Goal: Transaction & Acquisition: Book appointment/travel/reservation

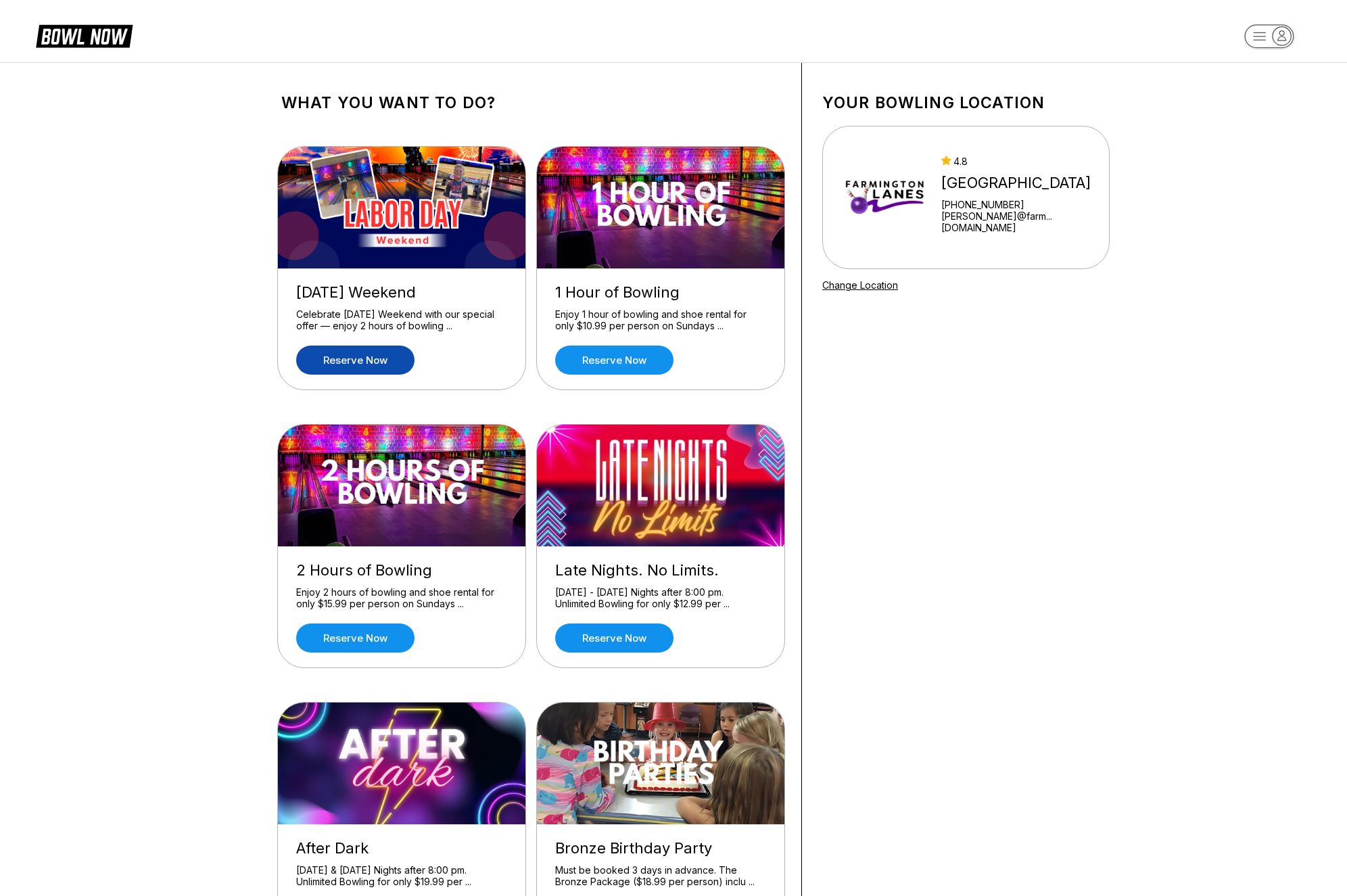
click at [387, 359] on link "Reserve now" at bounding box center [355, 359] width 118 height 29
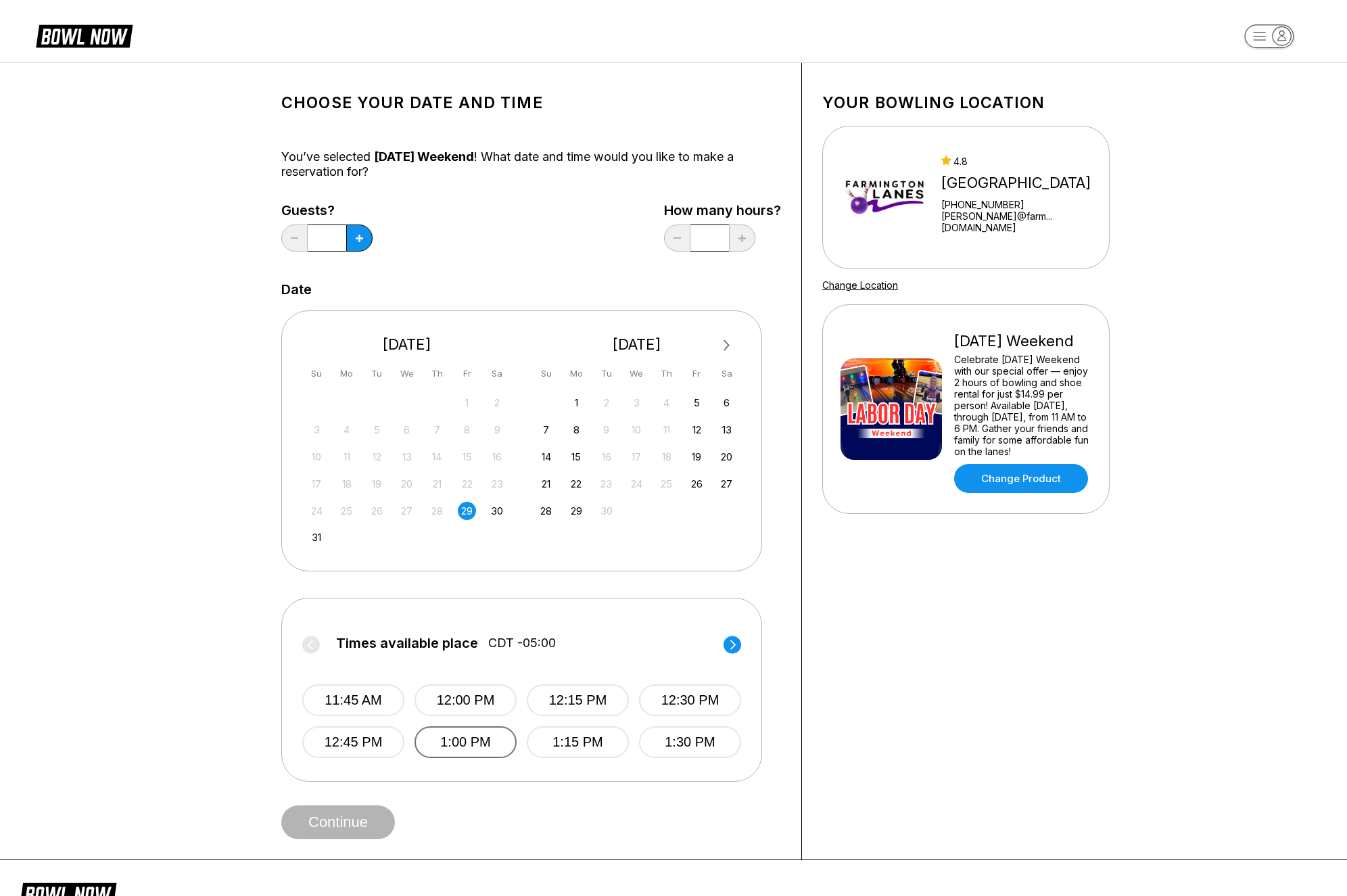
click at [496, 750] on button "1:00 PM" at bounding box center [465, 742] width 102 height 32
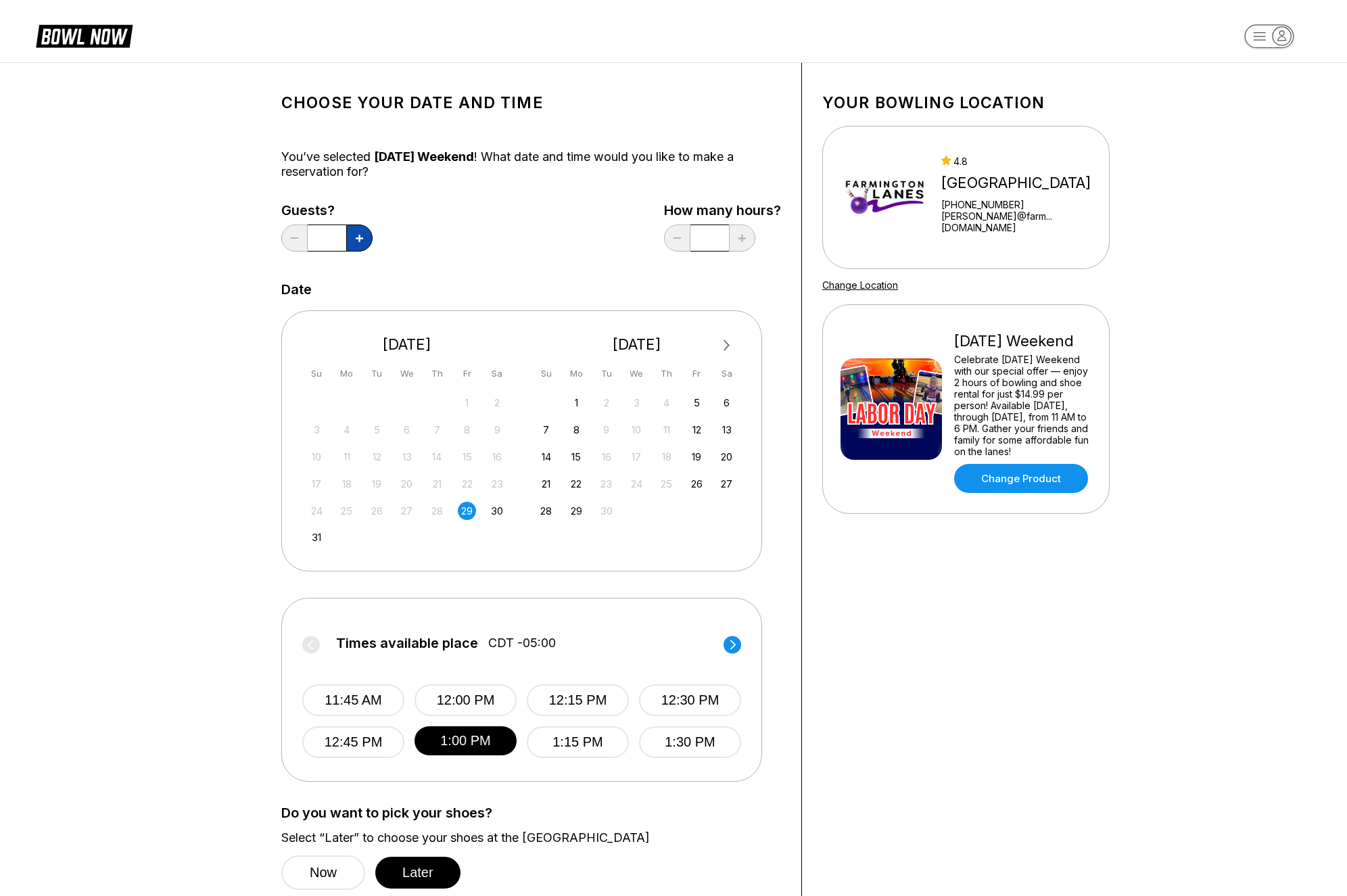
click at [358, 235] on icon at bounding box center [359, 238] width 7 height 7
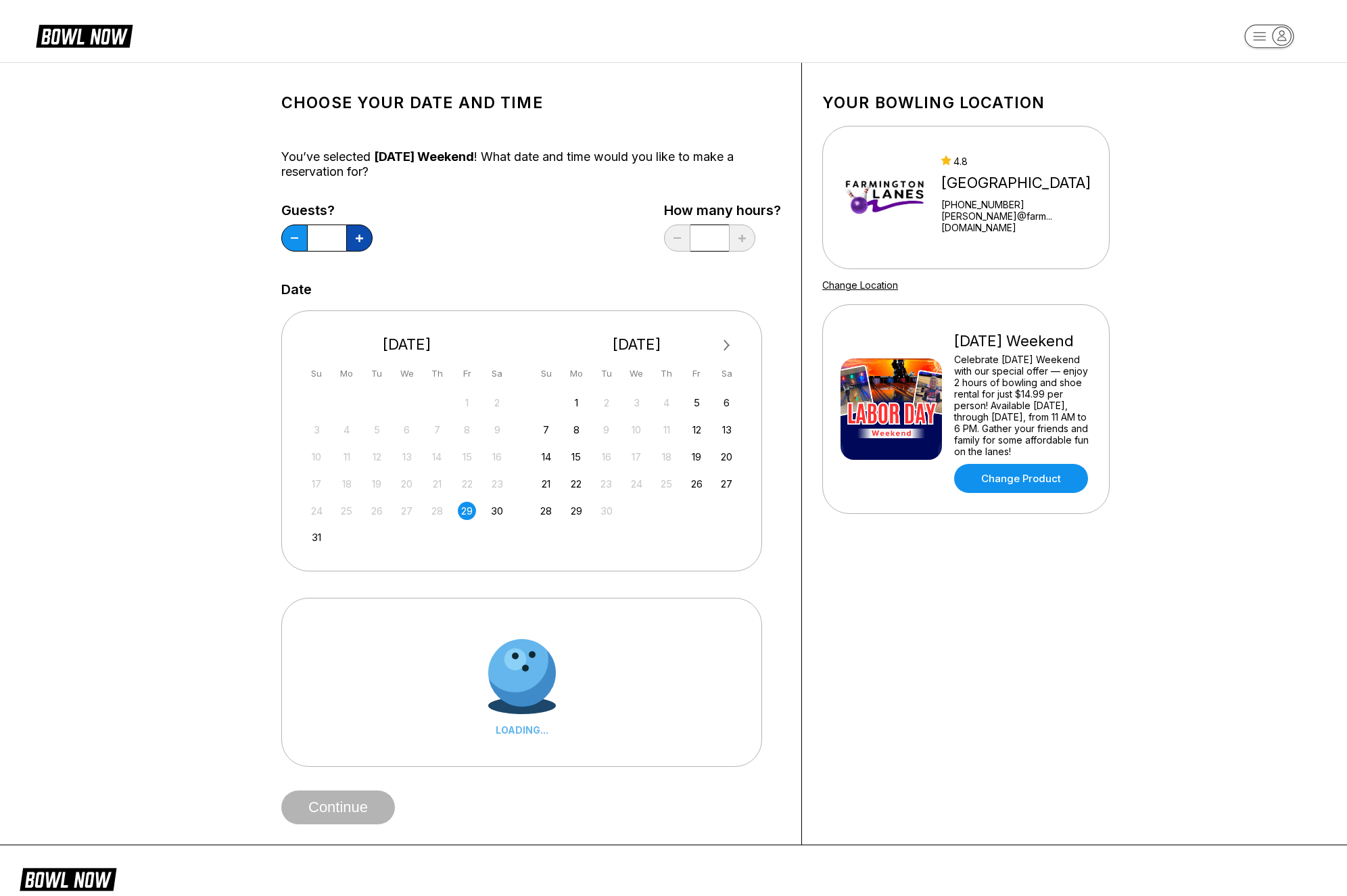
click at [358, 235] on icon at bounding box center [359, 238] width 7 height 7
type input "*"
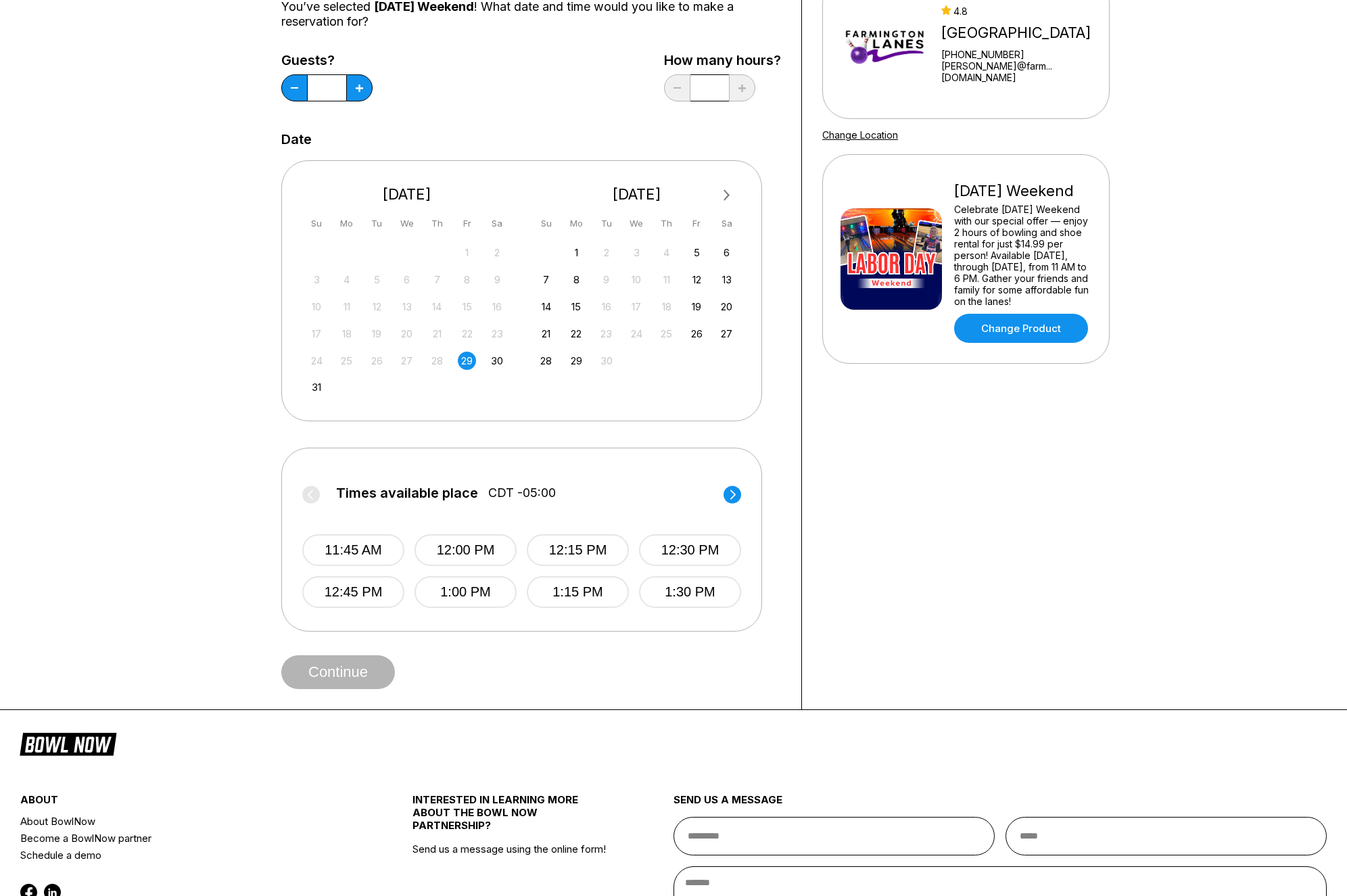
scroll to position [152, 0]
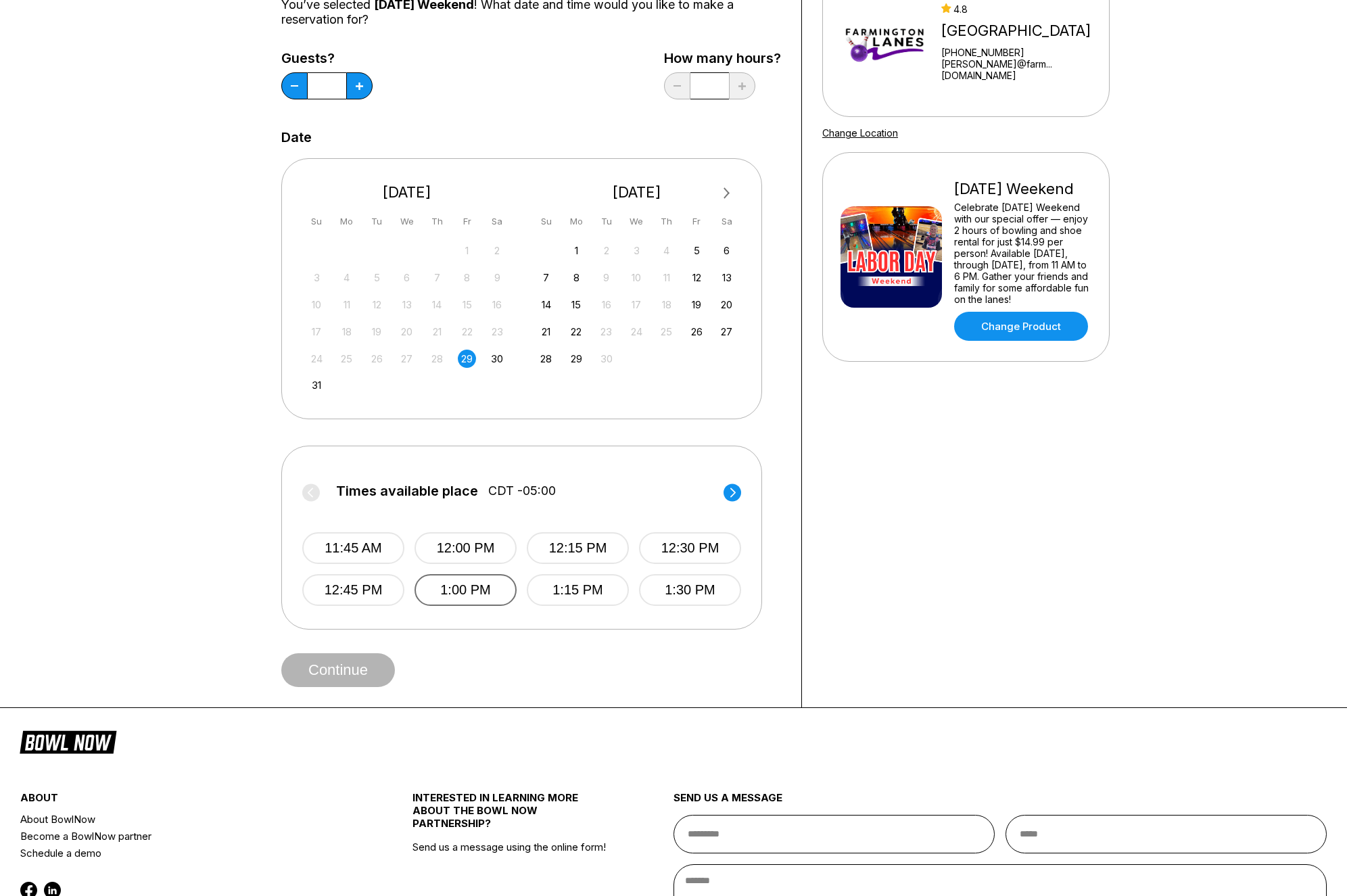
click at [442, 594] on button "1:00 PM" at bounding box center [465, 589] width 102 height 32
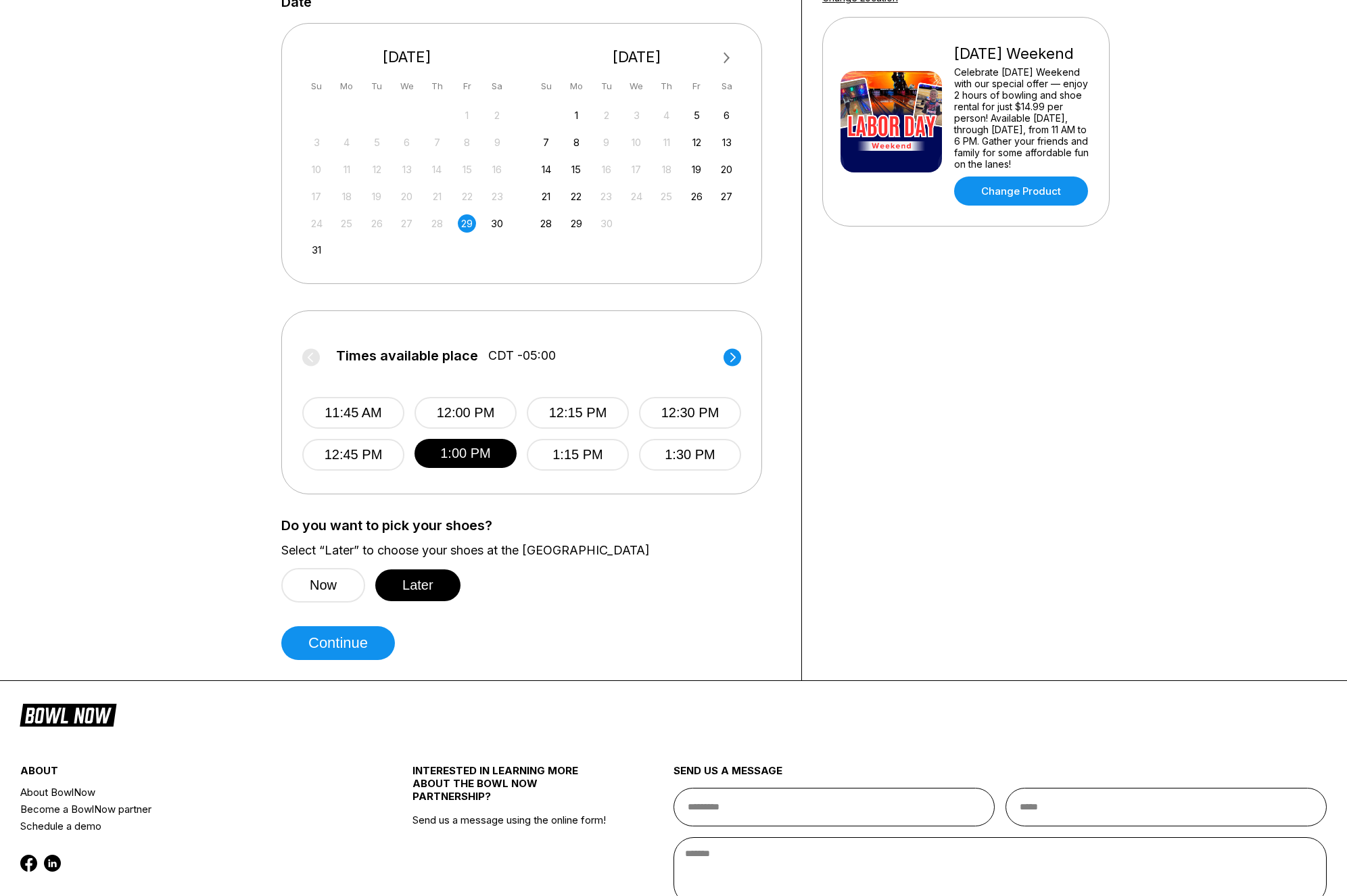
scroll to position [303, 0]
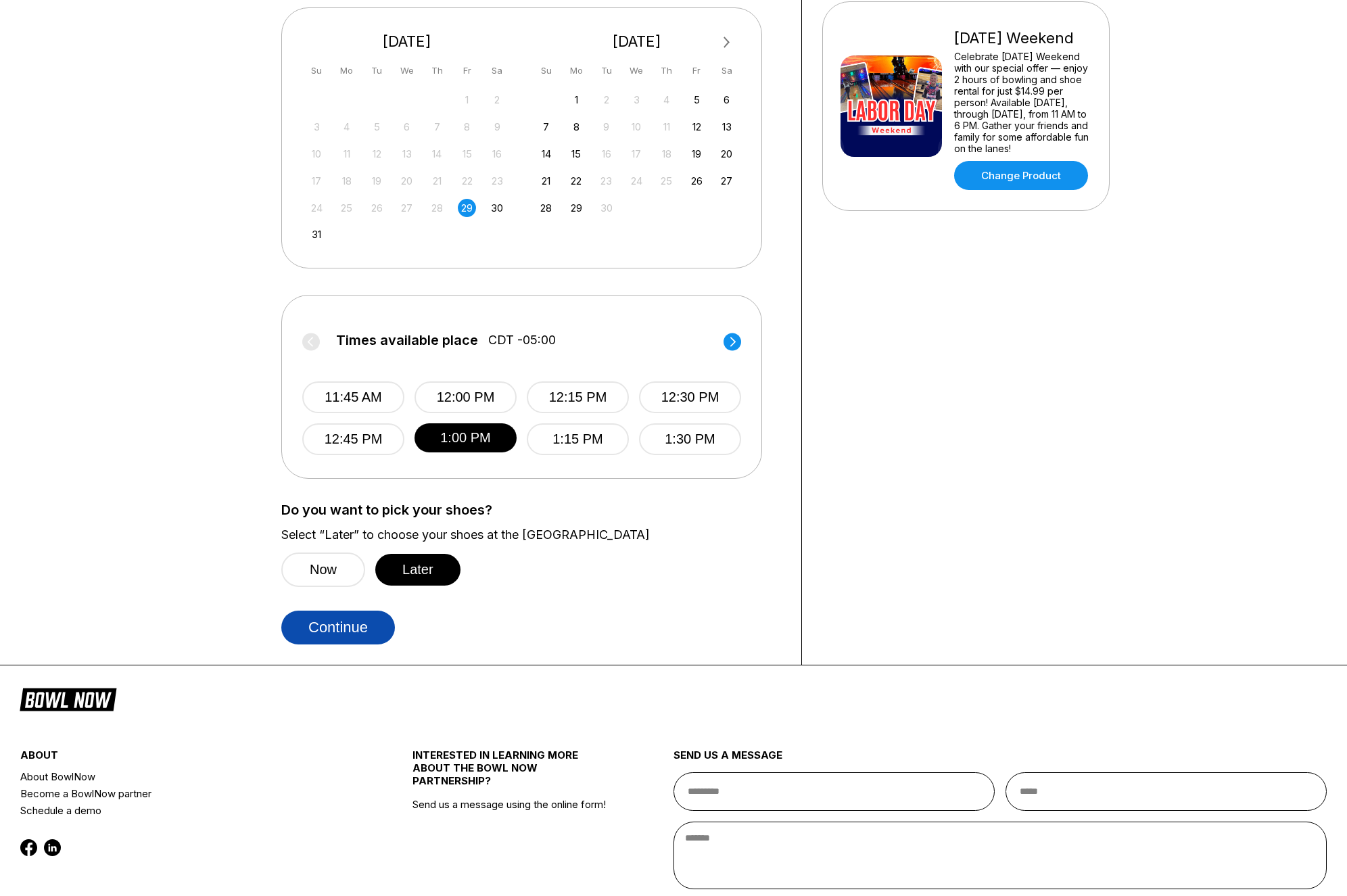
click at [333, 633] on button "Continue" at bounding box center [338, 627] width 114 height 33
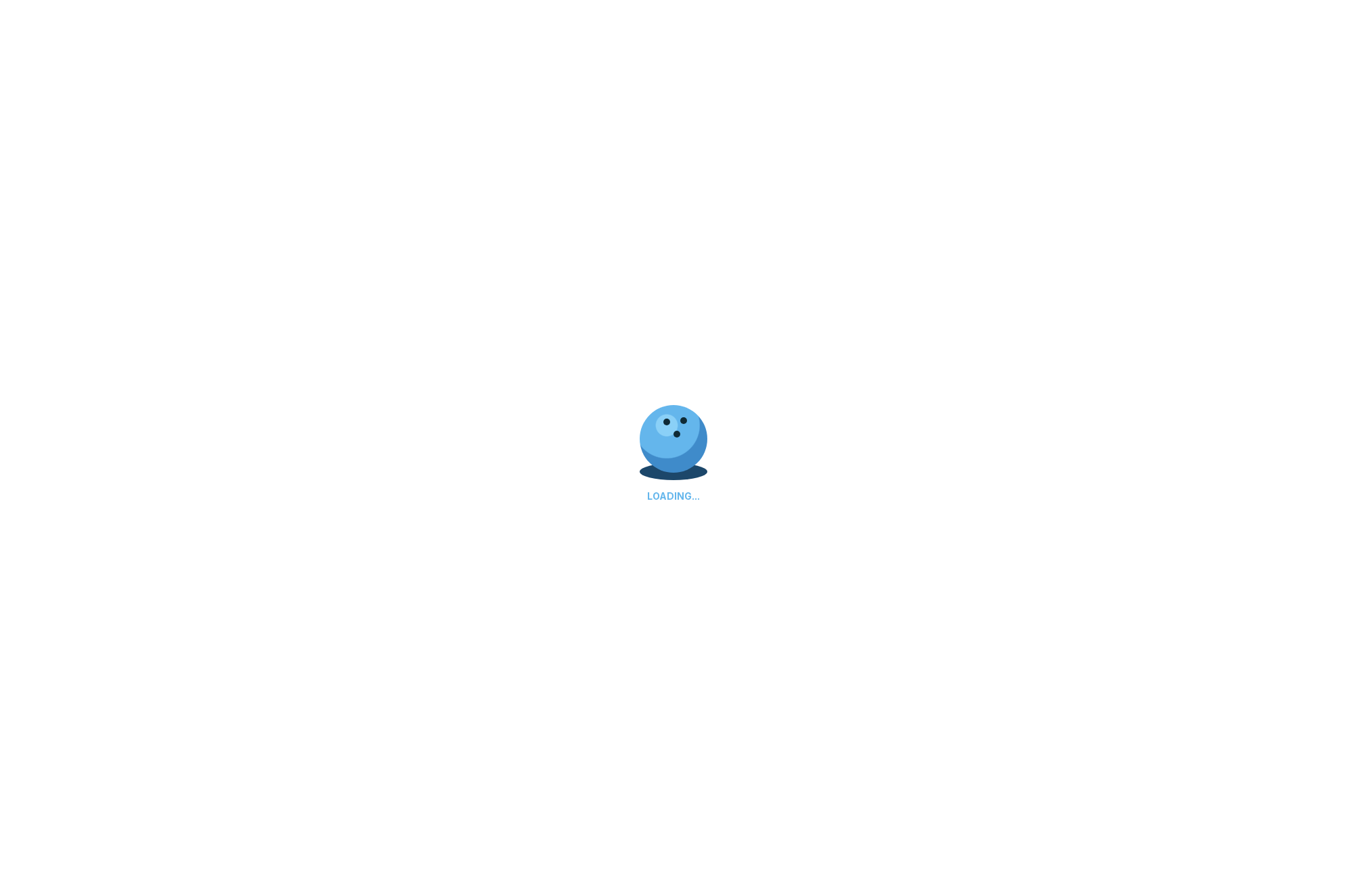
scroll to position [0, 0]
select select "**"
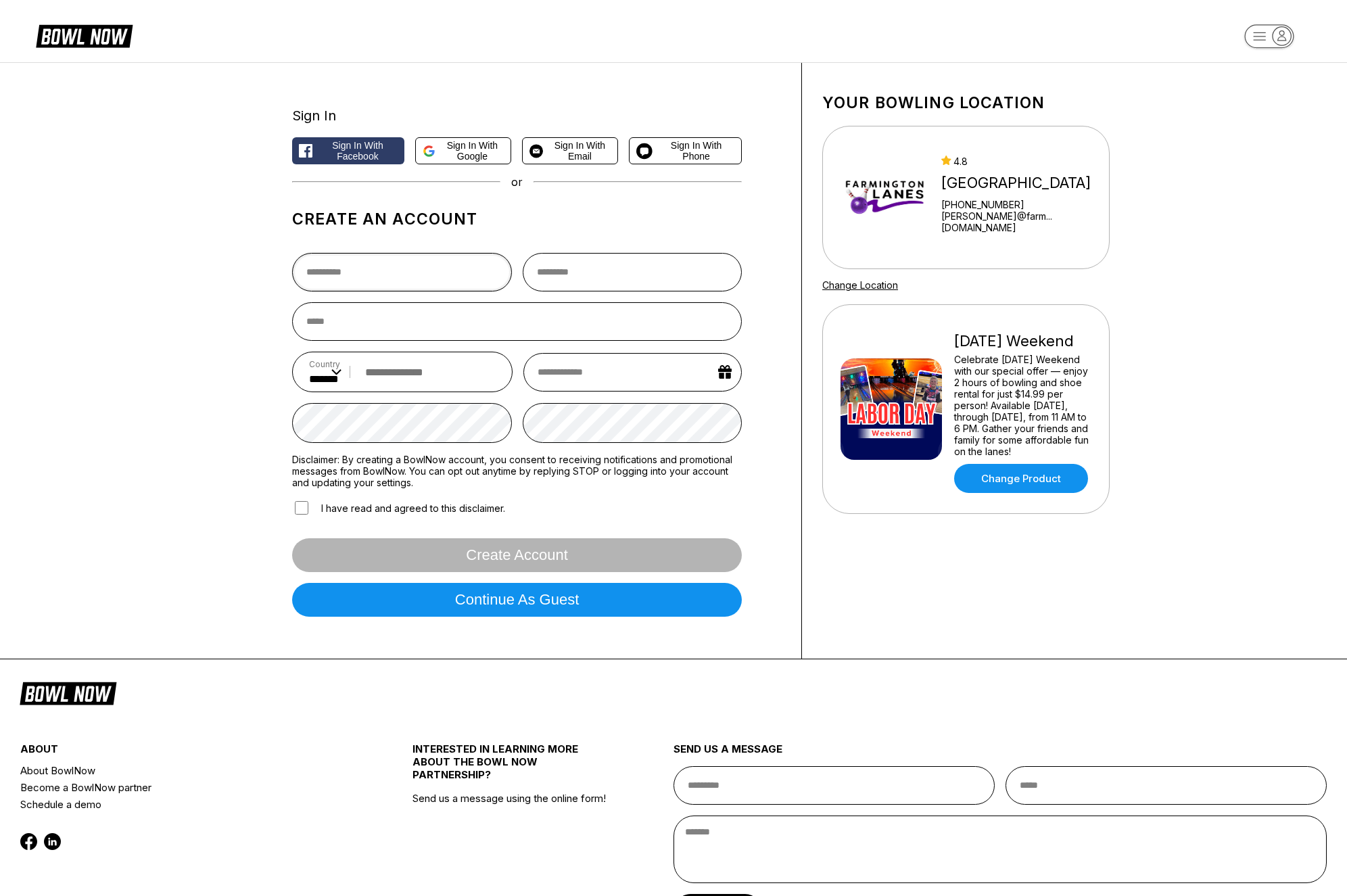
click at [364, 291] on input "text" at bounding box center [401, 272] width 220 height 39
click at [127, 333] on div "Sign In Sign in with Facebook Sign in with Google Sign in with Email Sign in wi…" at bounding box center [674, 361] width 1347 height 597
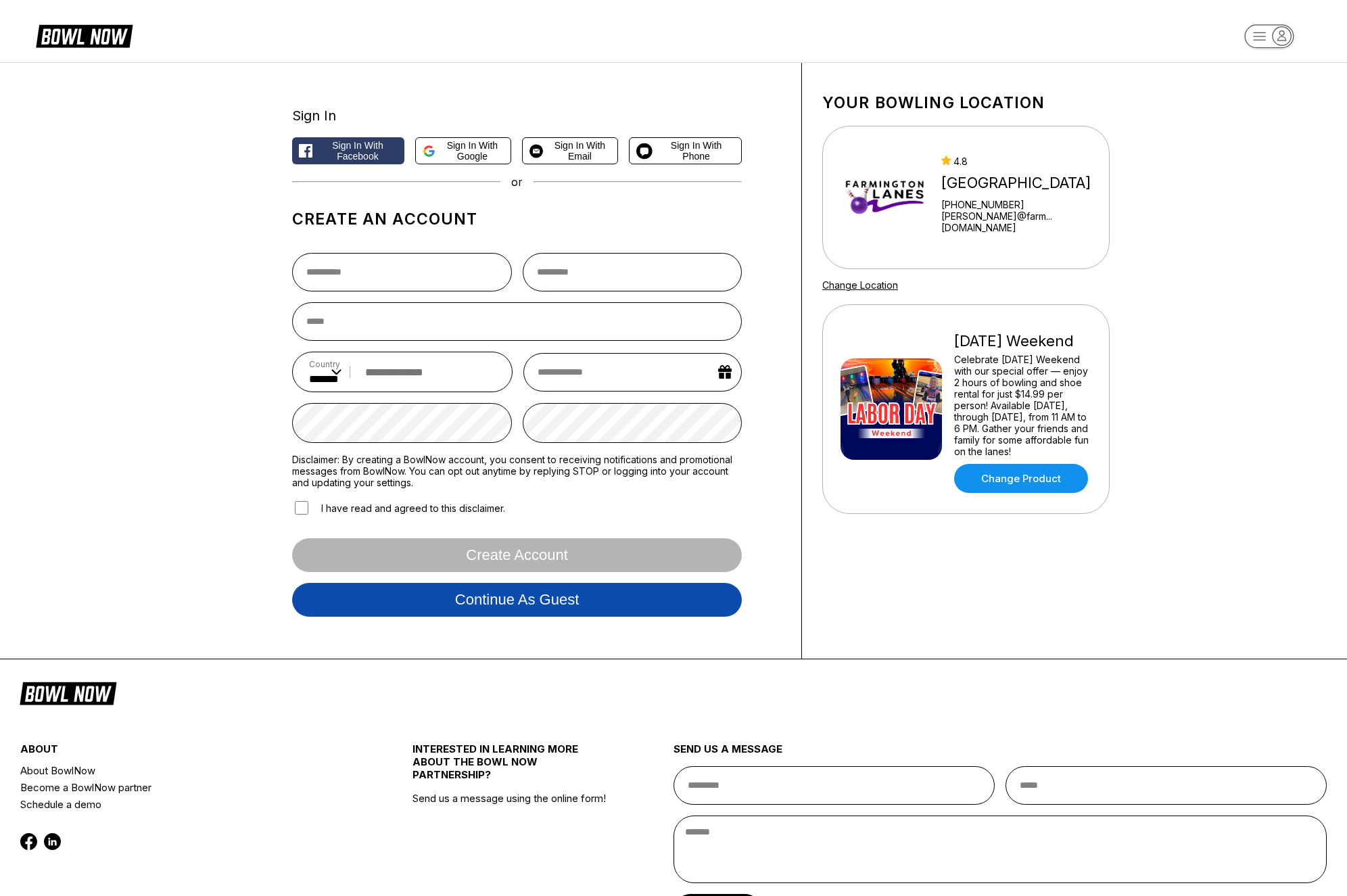
click at [421, 597] on button "Continue as guest" at bounding box center [516, 599] width 449 height 33
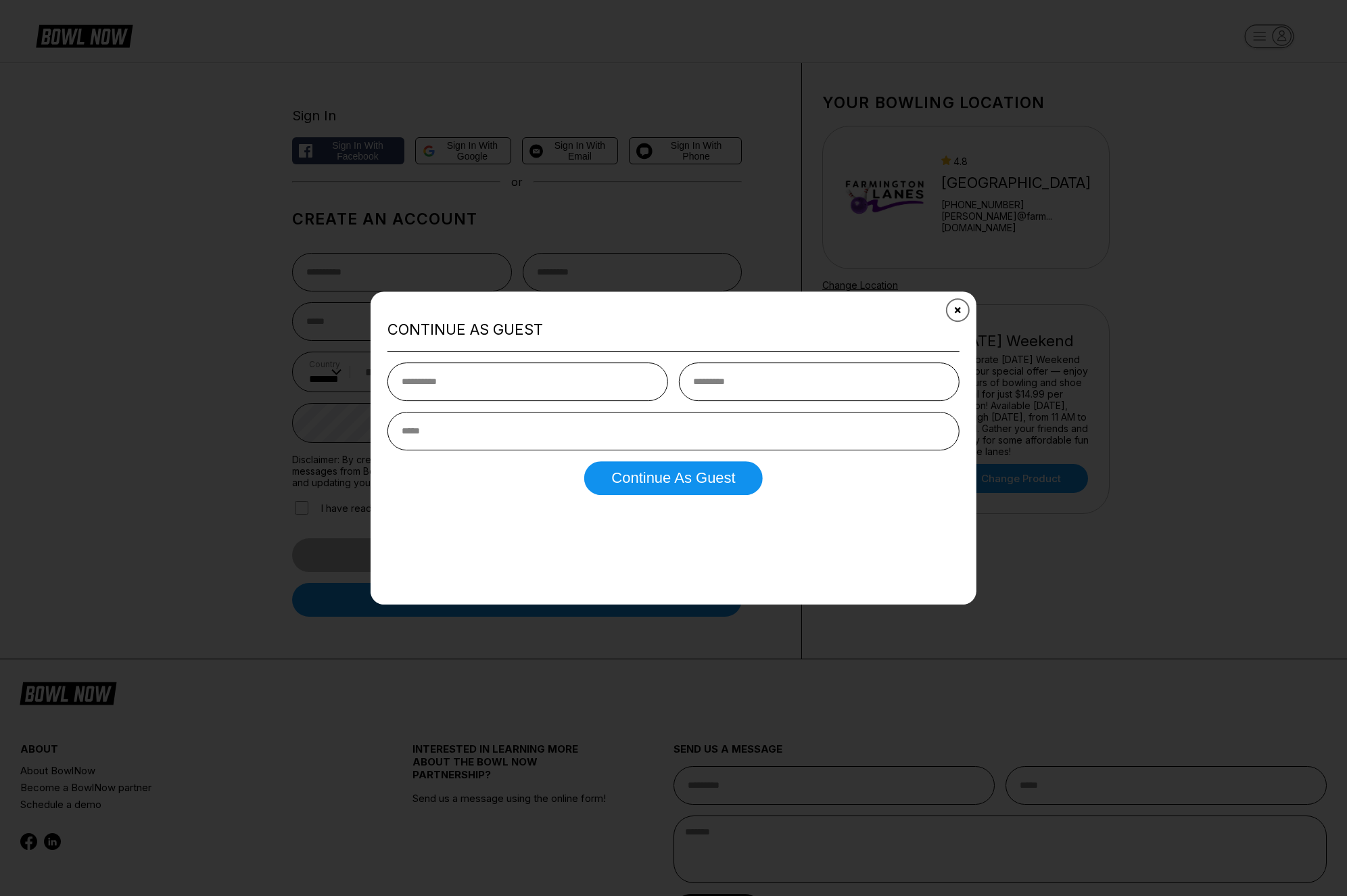
click at [959, 301] on button "Close" at bounding box center [958, 309] width 33 height 33
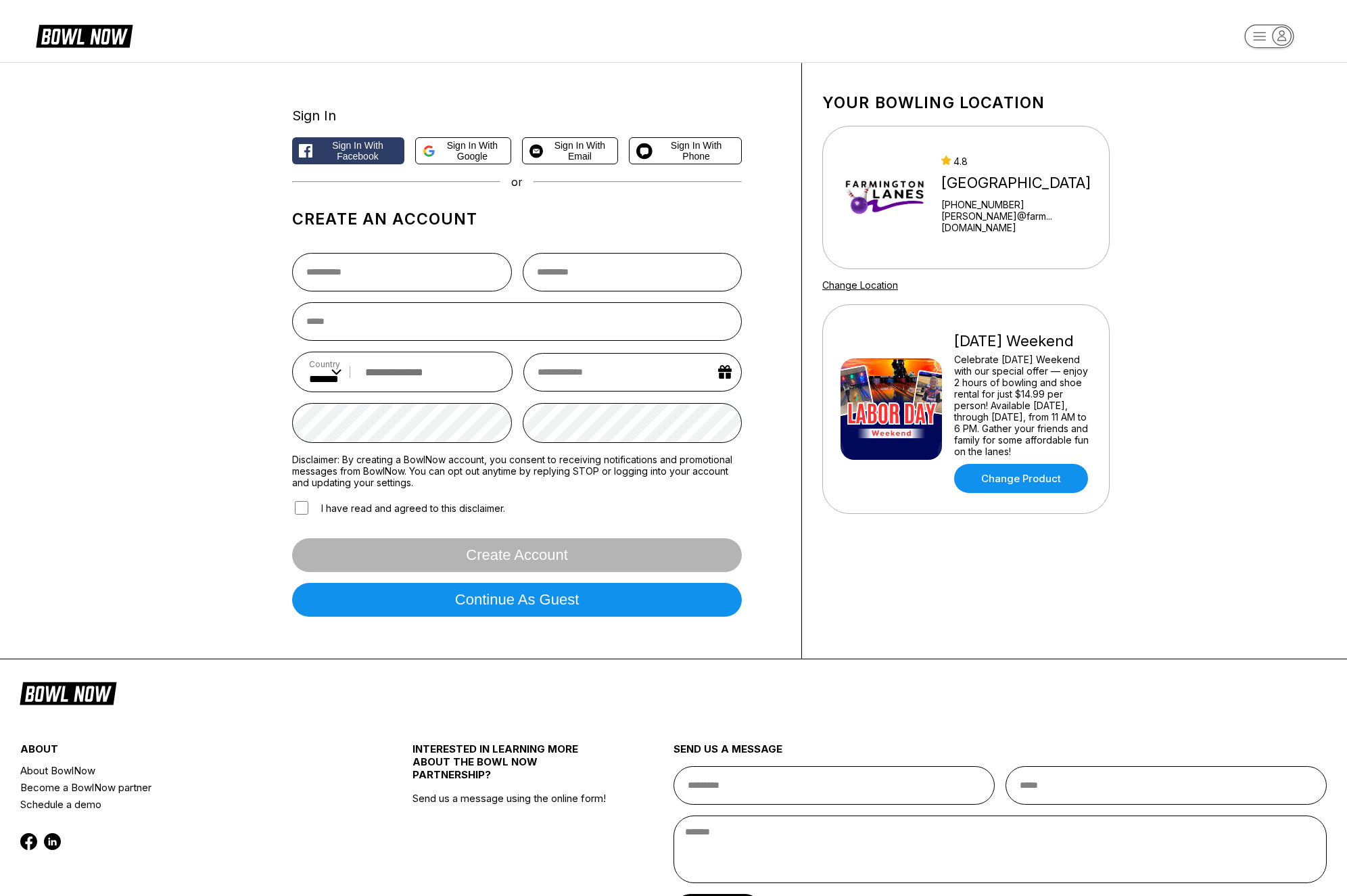
click at [472, 580] on form "Country ** * *** ** * *** ** * *** ** * ** ** * * ** * * ** * *** ** * *** ** *…" at bounding box center [516, 435] width 449 height 385
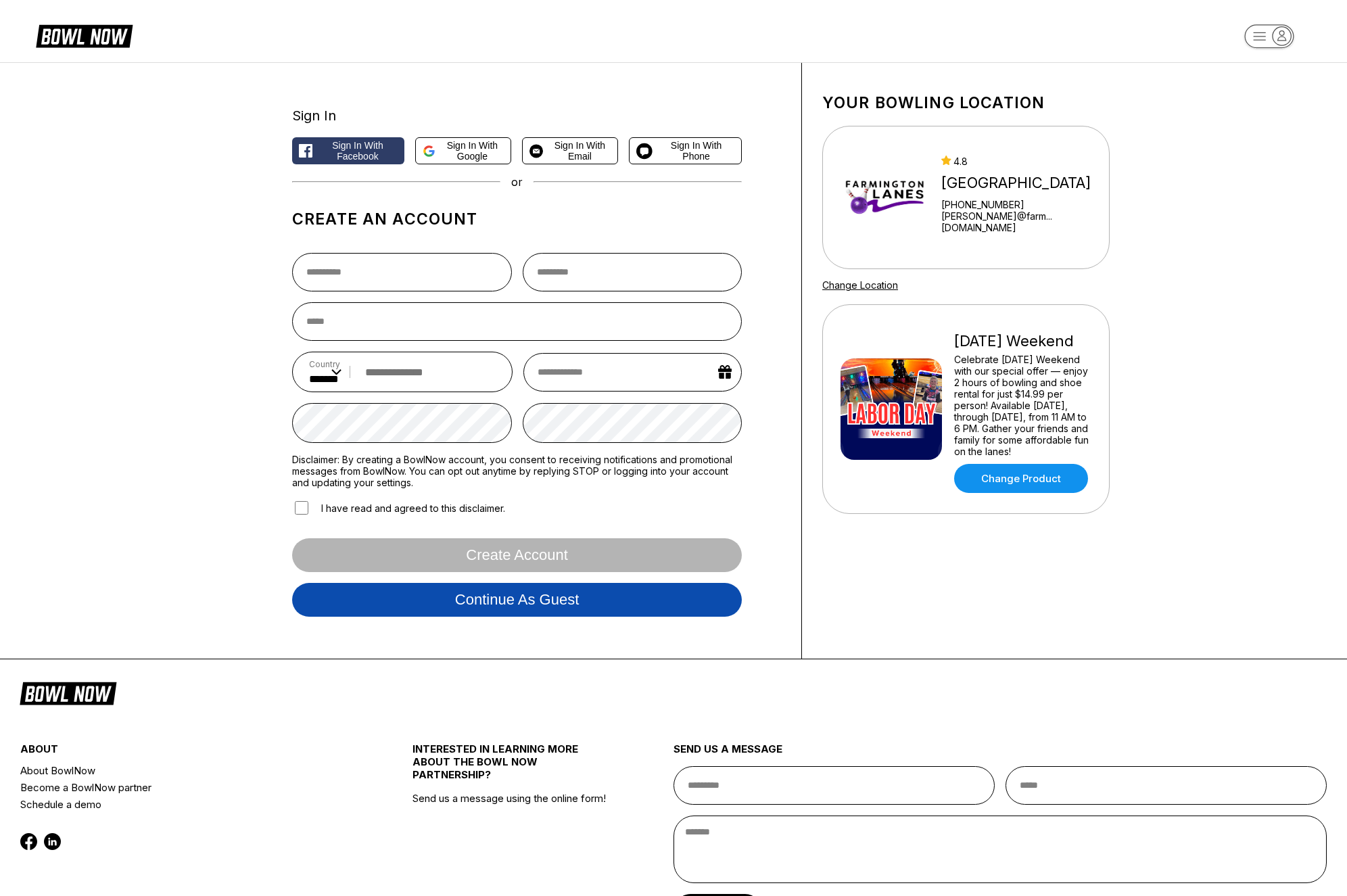
click at [470, 609] on button "Continue as guest" at bounding box center [516, 599] width 449 height 33
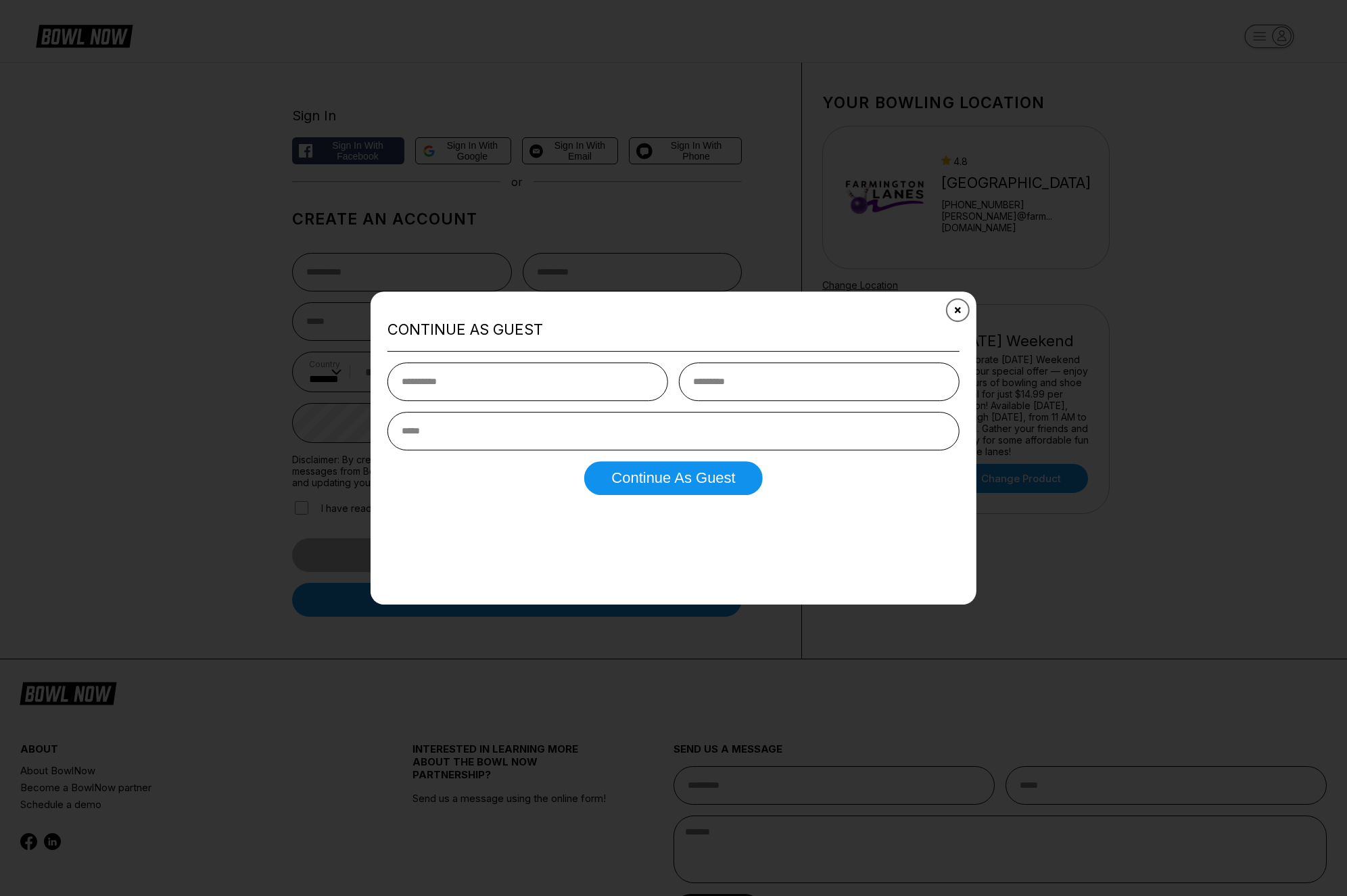
click at [958, 313] on icon "Close" at bounding box center [958, 310] width 11 height 11
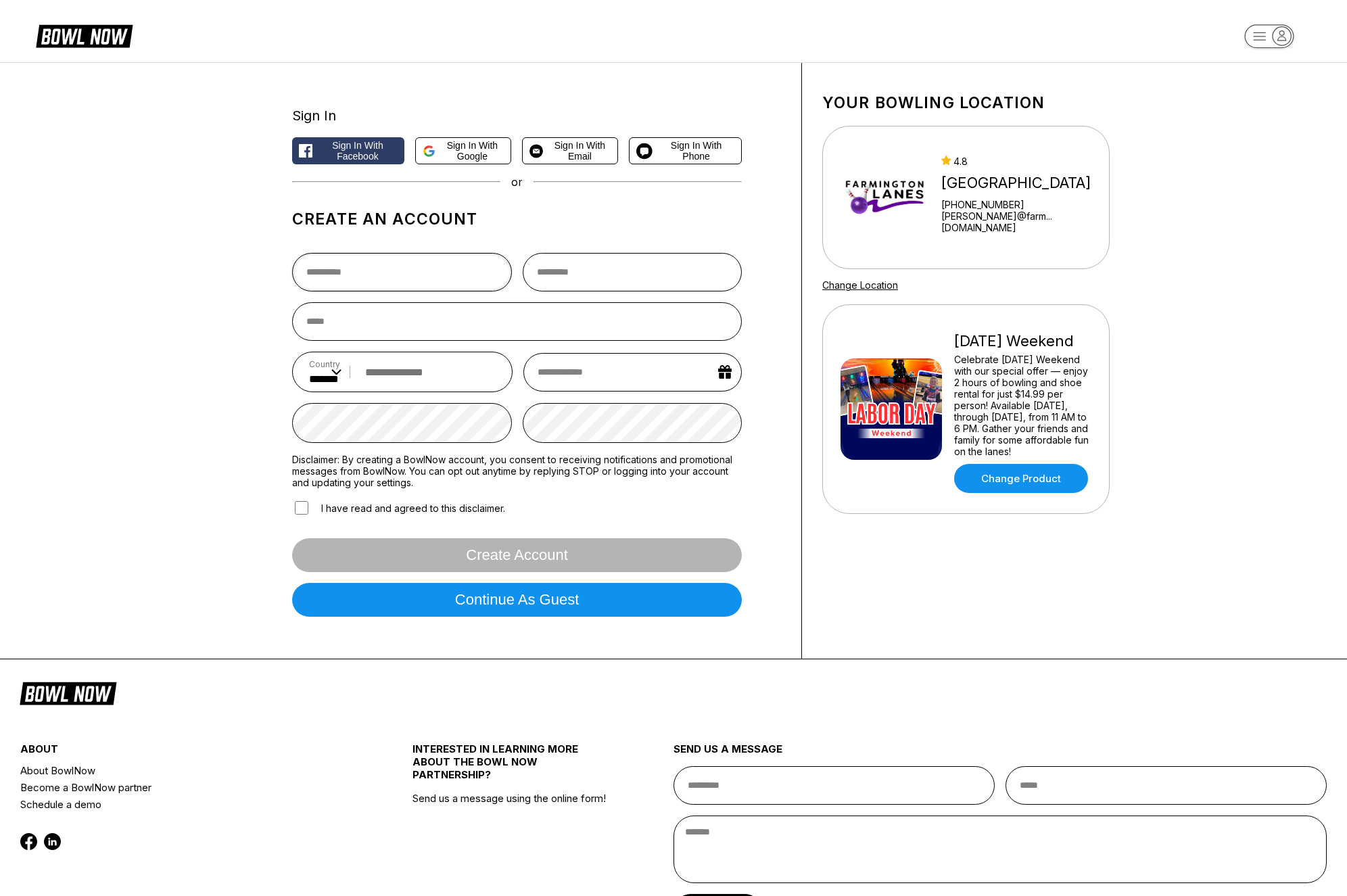
click at [400, 281] on input "text" at bounding box center [401, 272] width 220 height 39
type input "******"
type input "*****"
type input "**********"
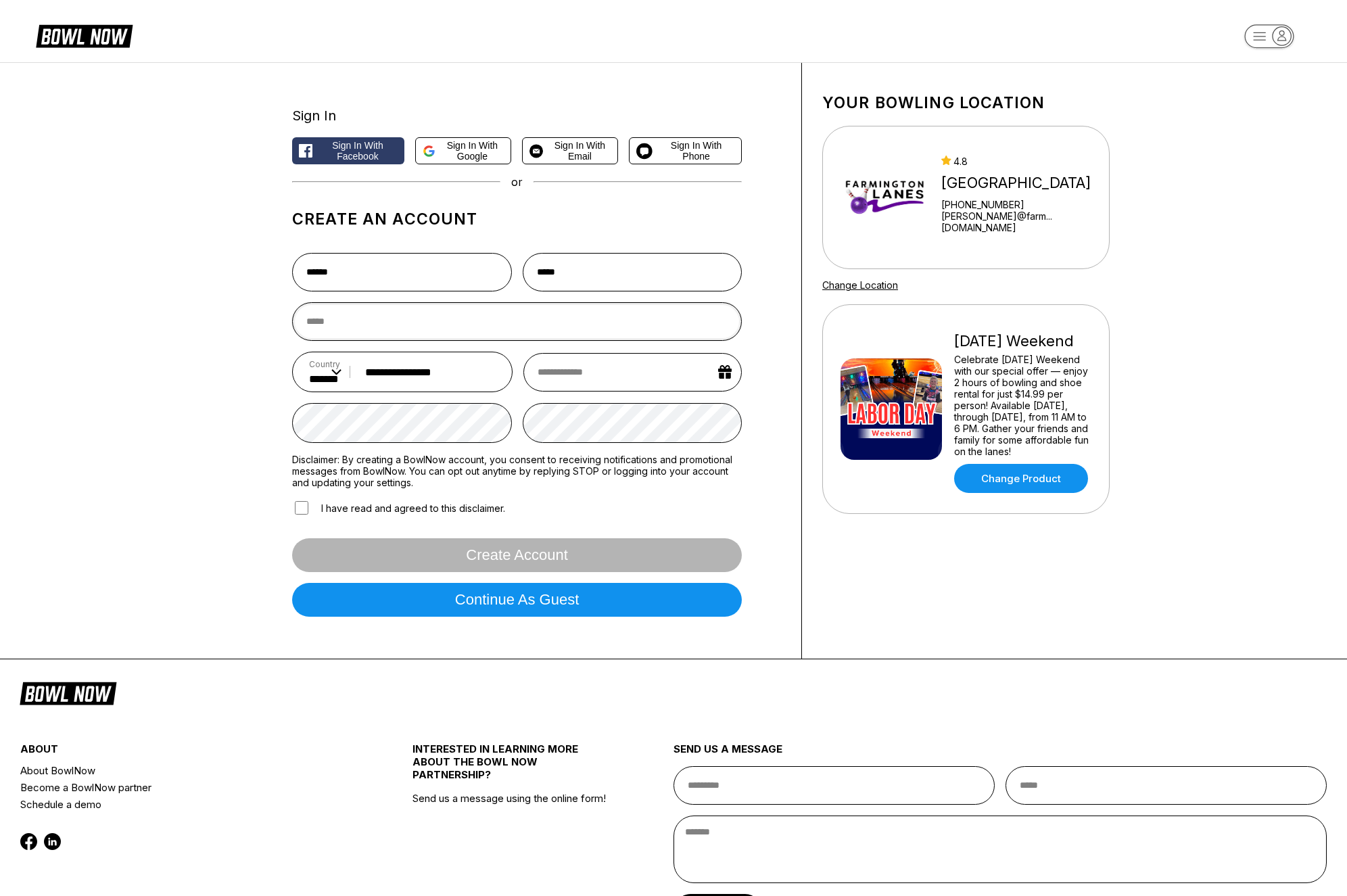
click at [451, 324] on input "email" at bounding box center [516, 321] width 449 height 39
click at [451, 324] on input "email" at bounding box center [511, 321] width 439 height 39
click at [397, 338] on input "email" at bounding box center [511, 321] width 439 height 39
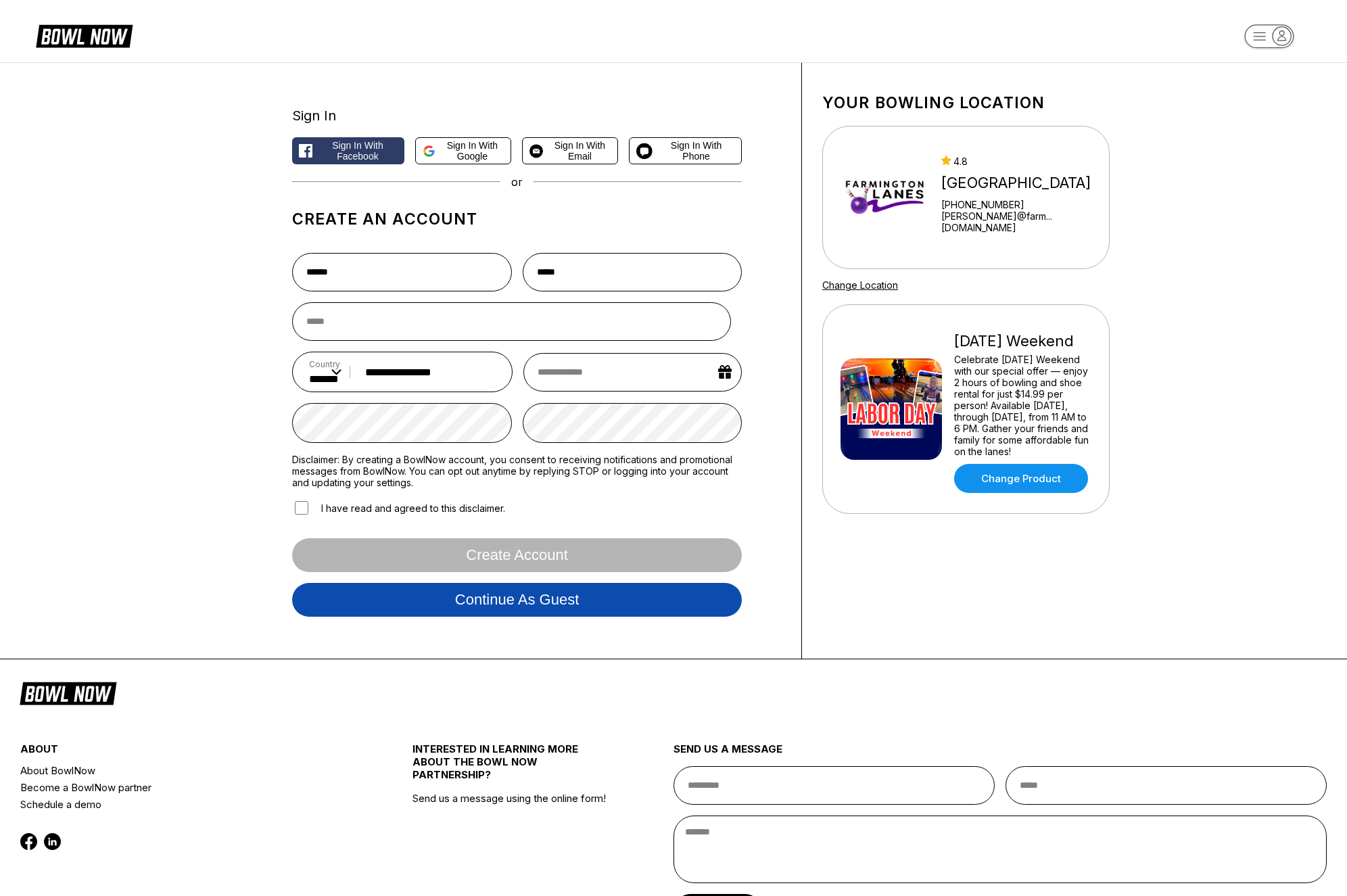
click at [506, 609] on button "Continue as guest" at bounding box center [516, 599] width 449 height 33
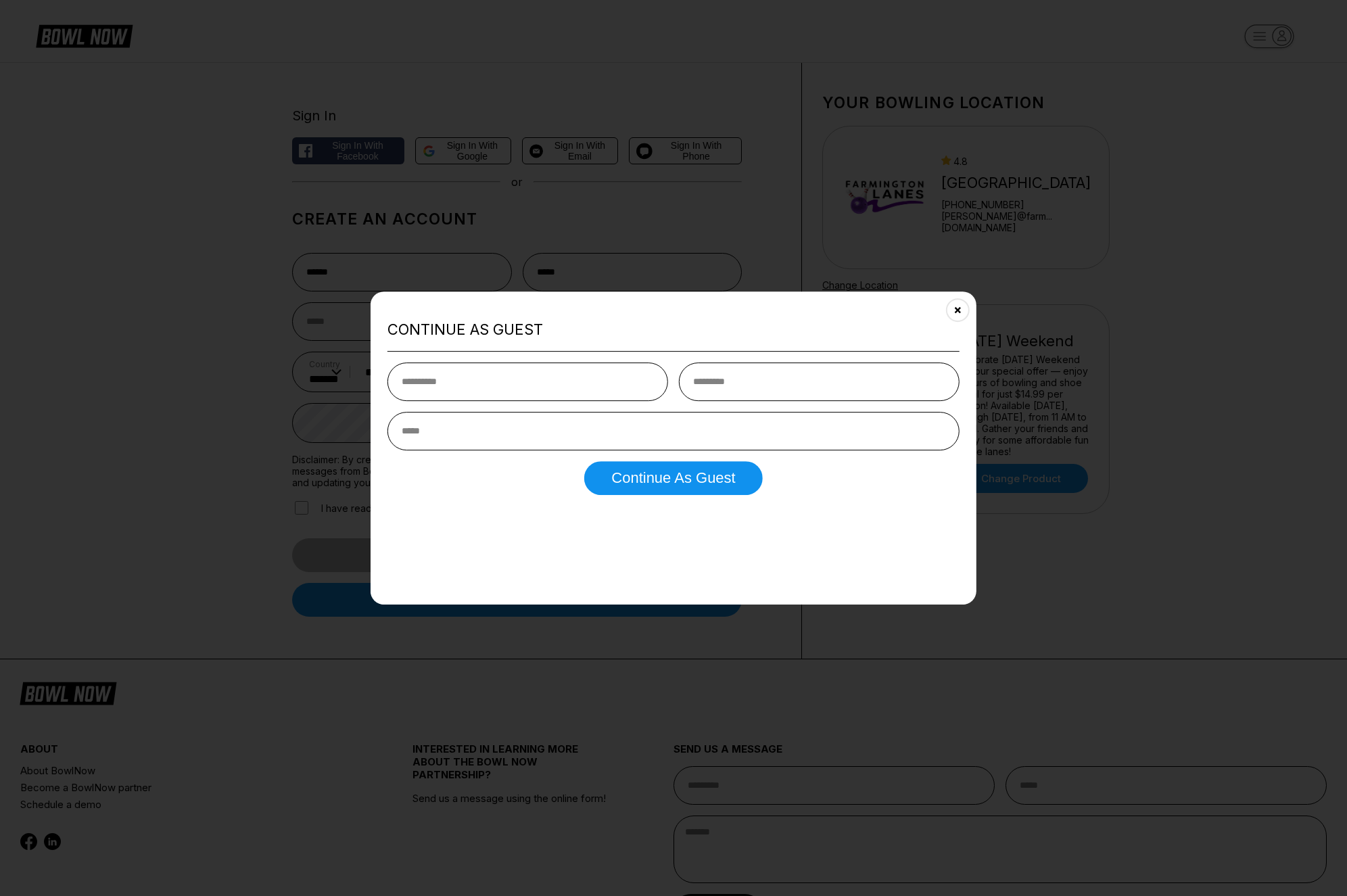
click at [589, 385] on input "text" at bounding box center [528, 382] width 281 height 39
type input "******"
type input "*****"
click at [514, 437] on input "email" at bounding box center [668, 431] width 561 height 39
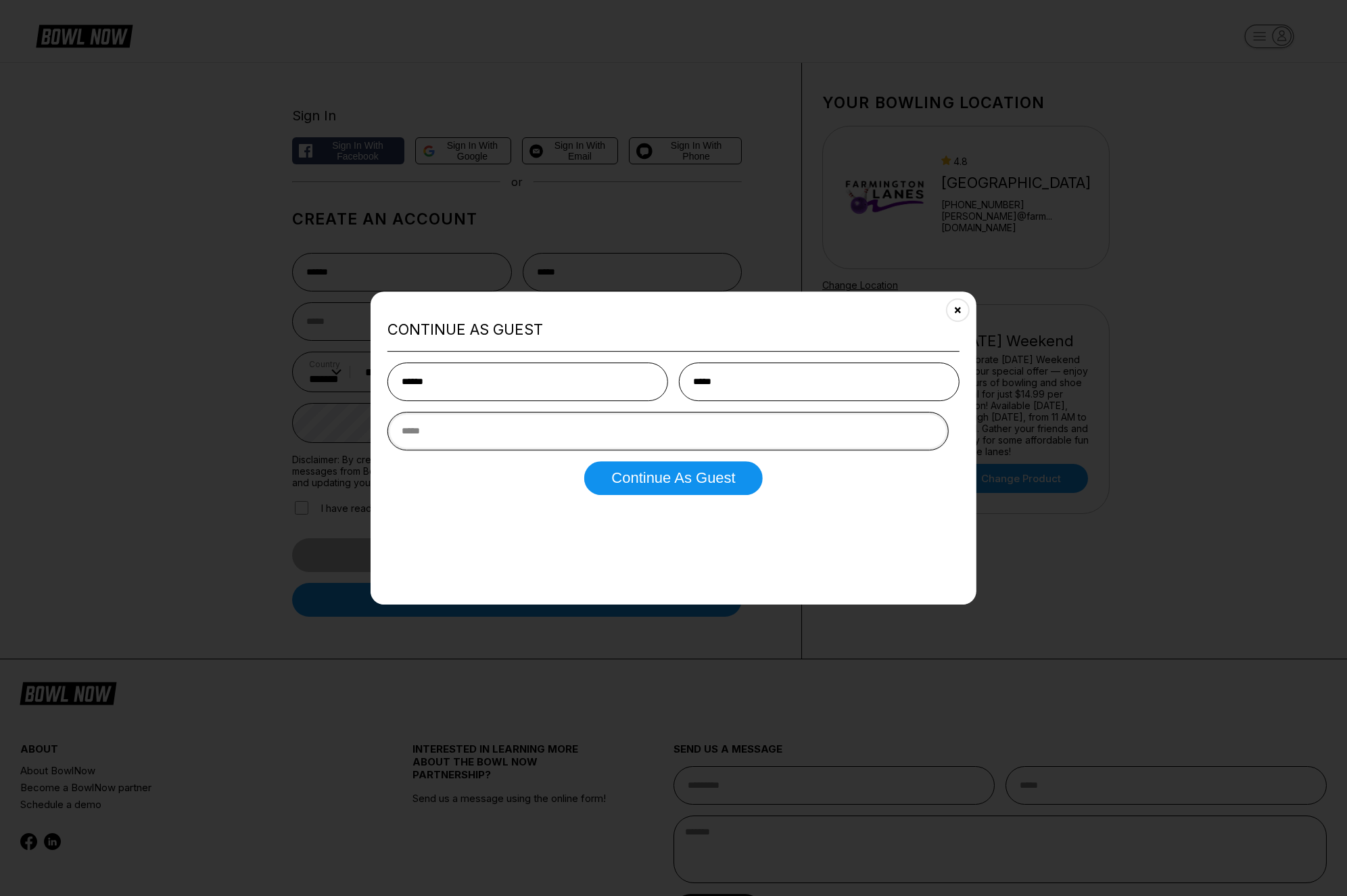
click at [514, 437] on input "email" at bounding box center [668, 431] width 561 height 39
type input "**********"
click at [662, 487] on button "Continue as Guest" at bounding box center [673, 478] width 178 height 33
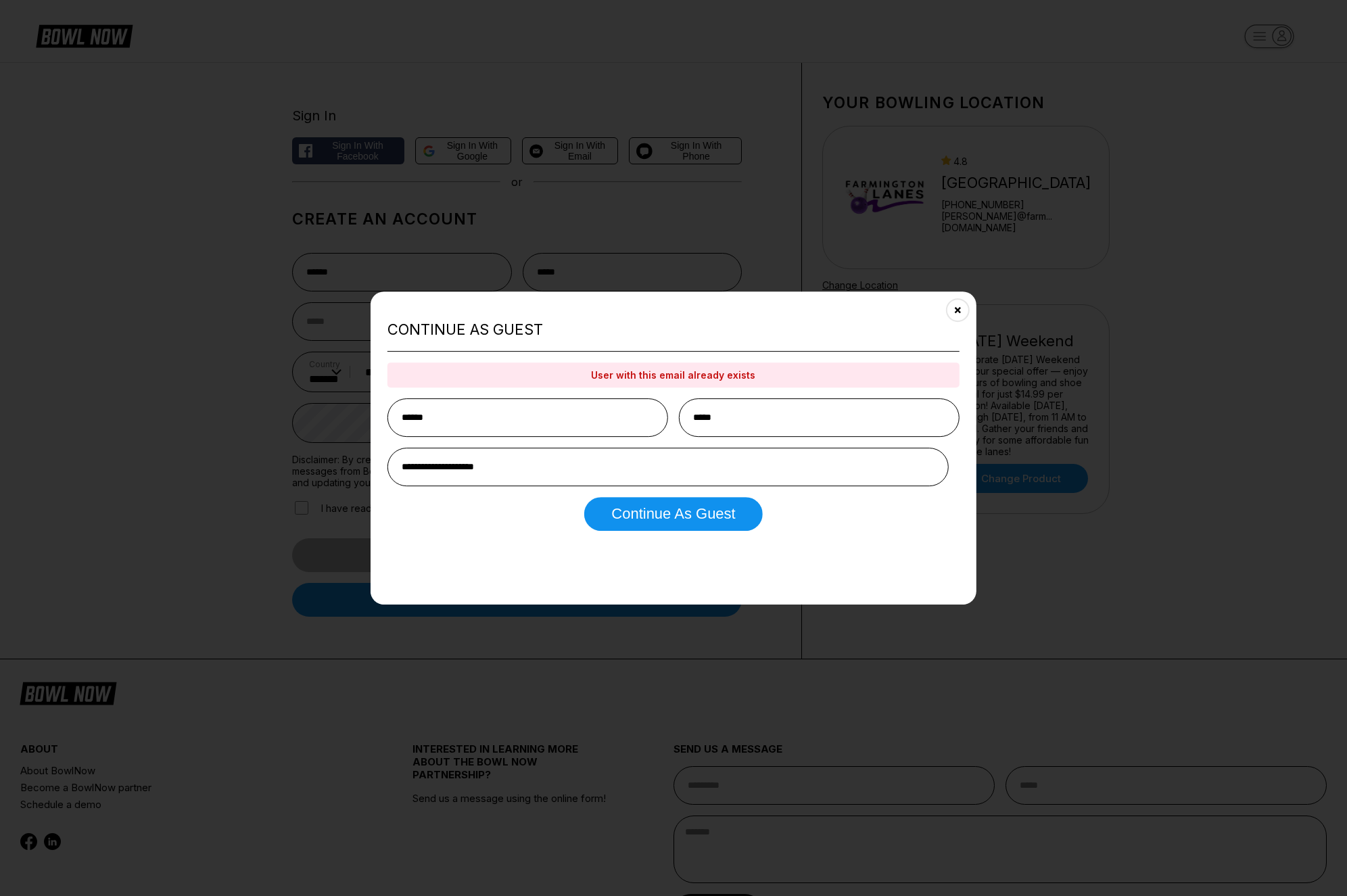
click at [966, 300] on div "**********" at bounding box center [674, 449] width 606 height 314
click at [961, 314] on button "Close" at bounding box center [958, 309] width 33 height 33
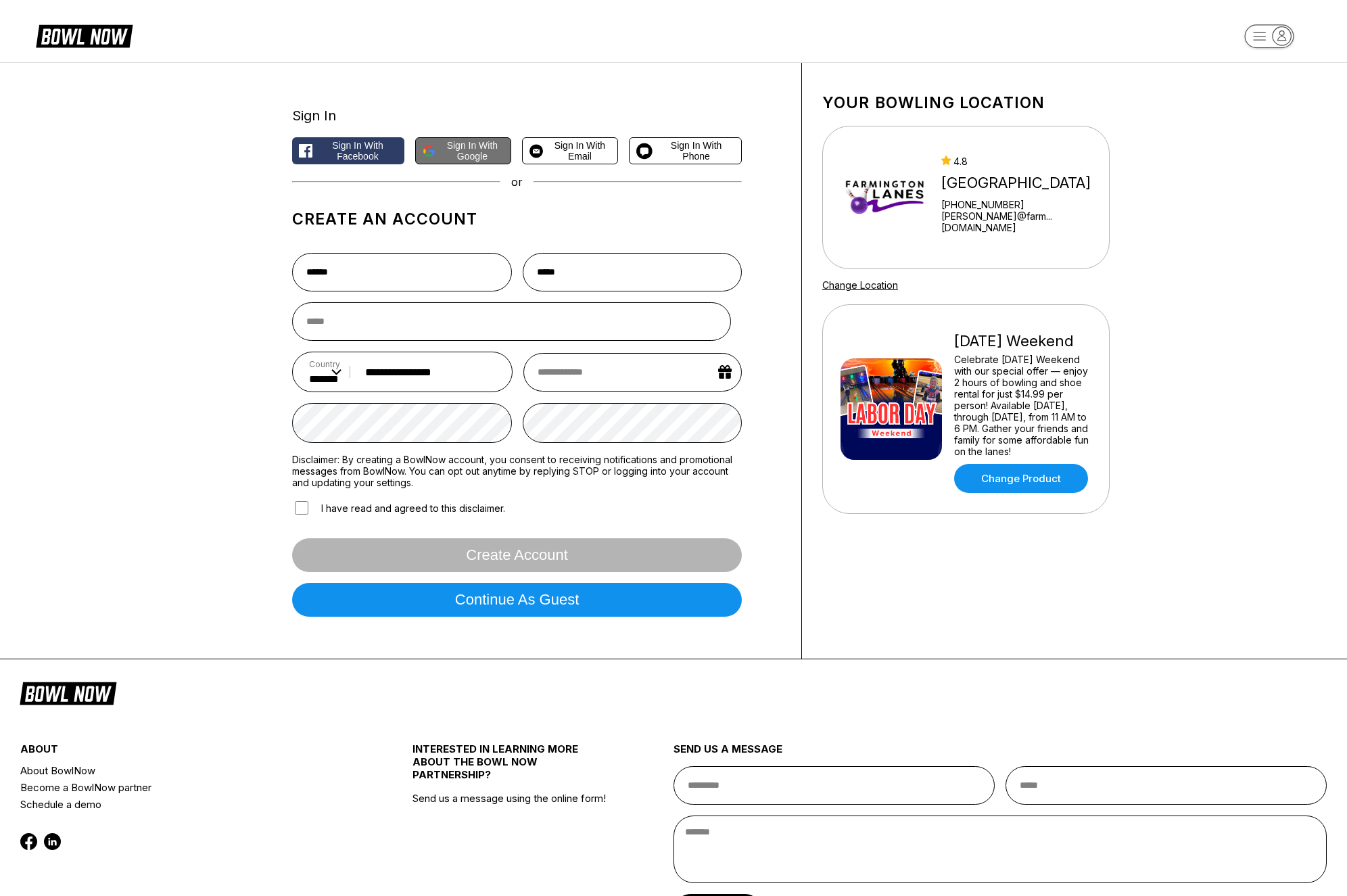
click at [474, 153] on span "Sign in with Google" at bounding box center [472, 150] width 63 height 22
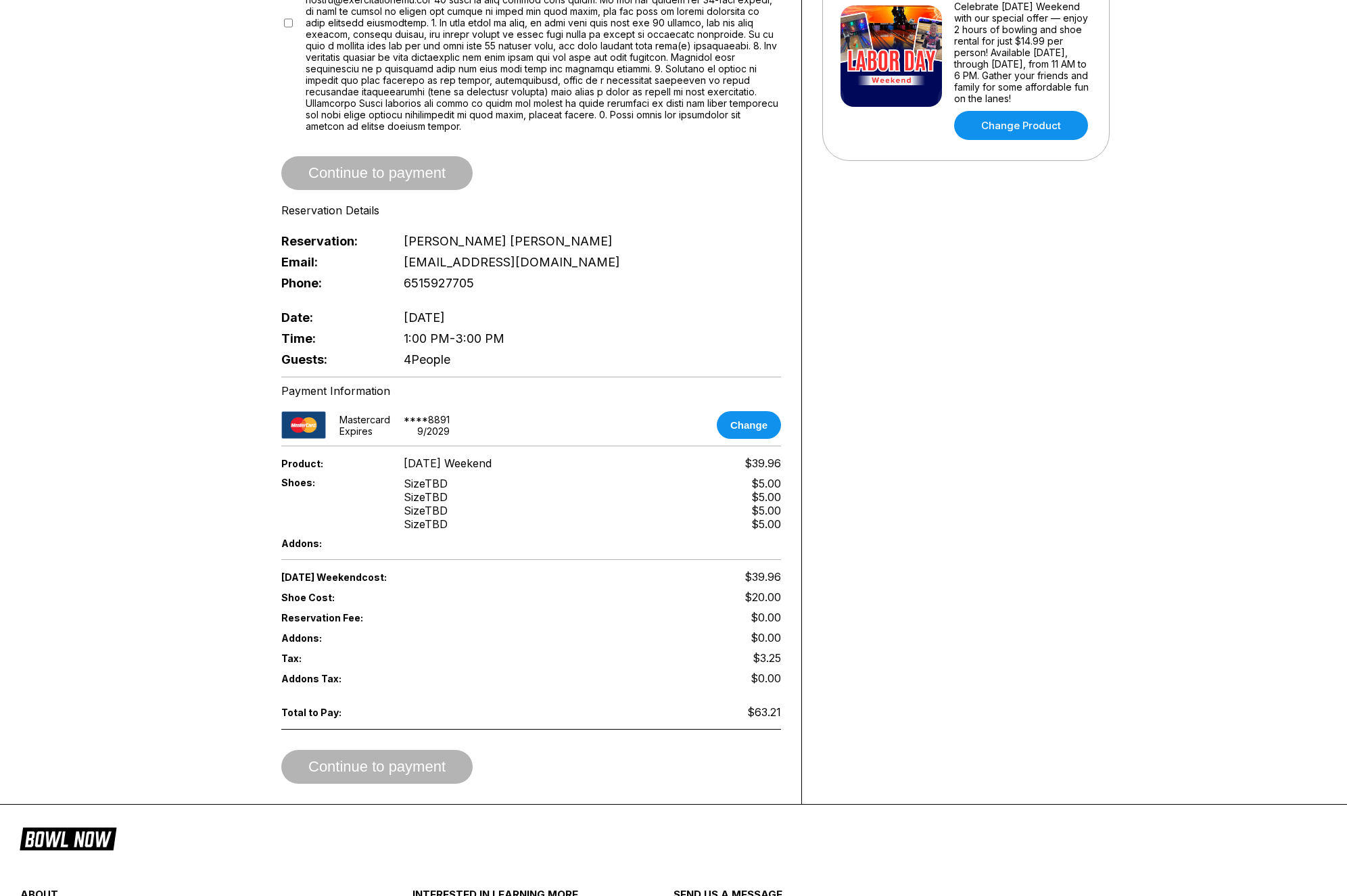
scroll to position [300, 0]
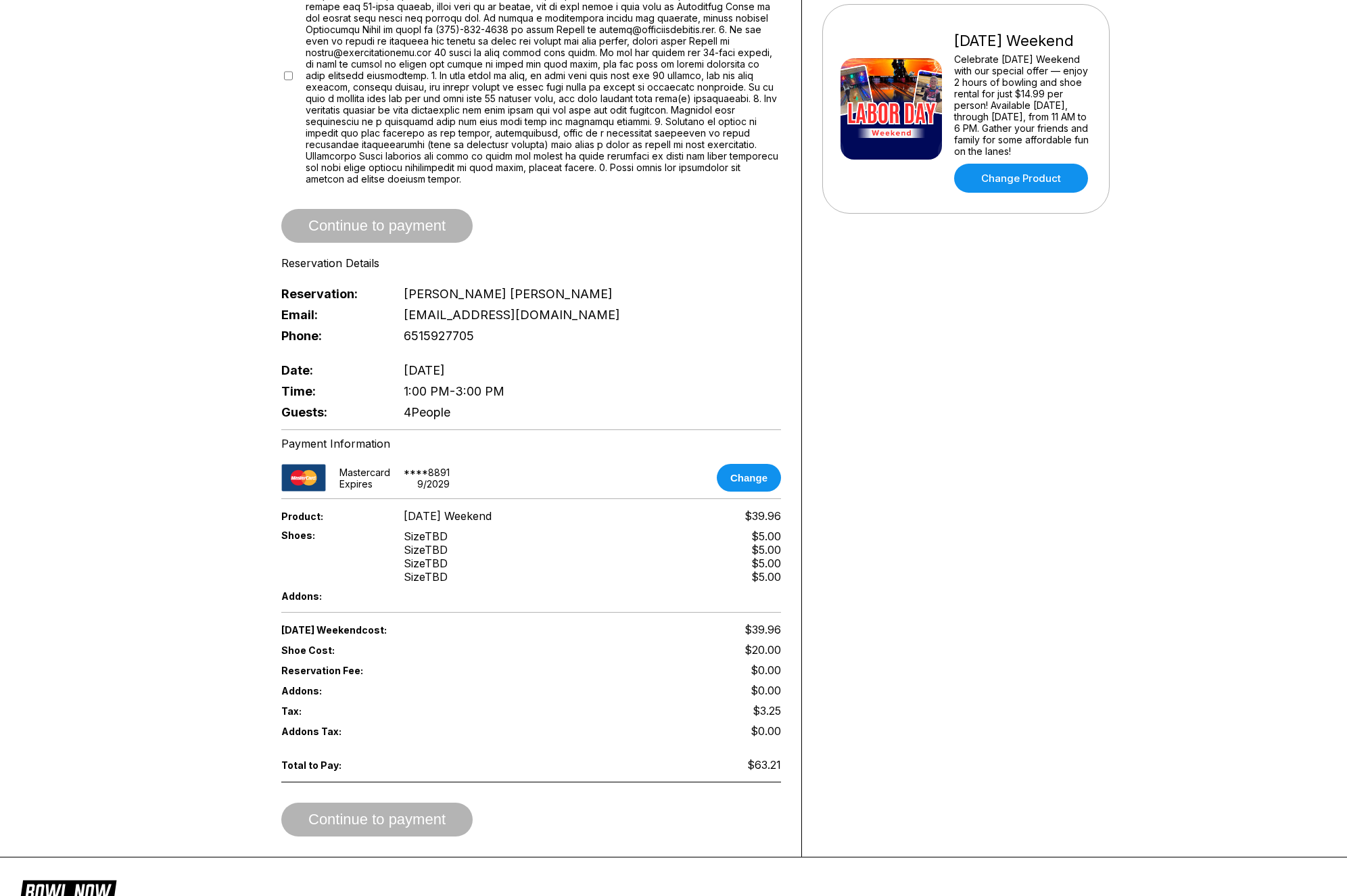
click at [726, 325] on div "Phone: [PHONE_NUMBER]" at bounding box center [531, 336] width 499 height 21
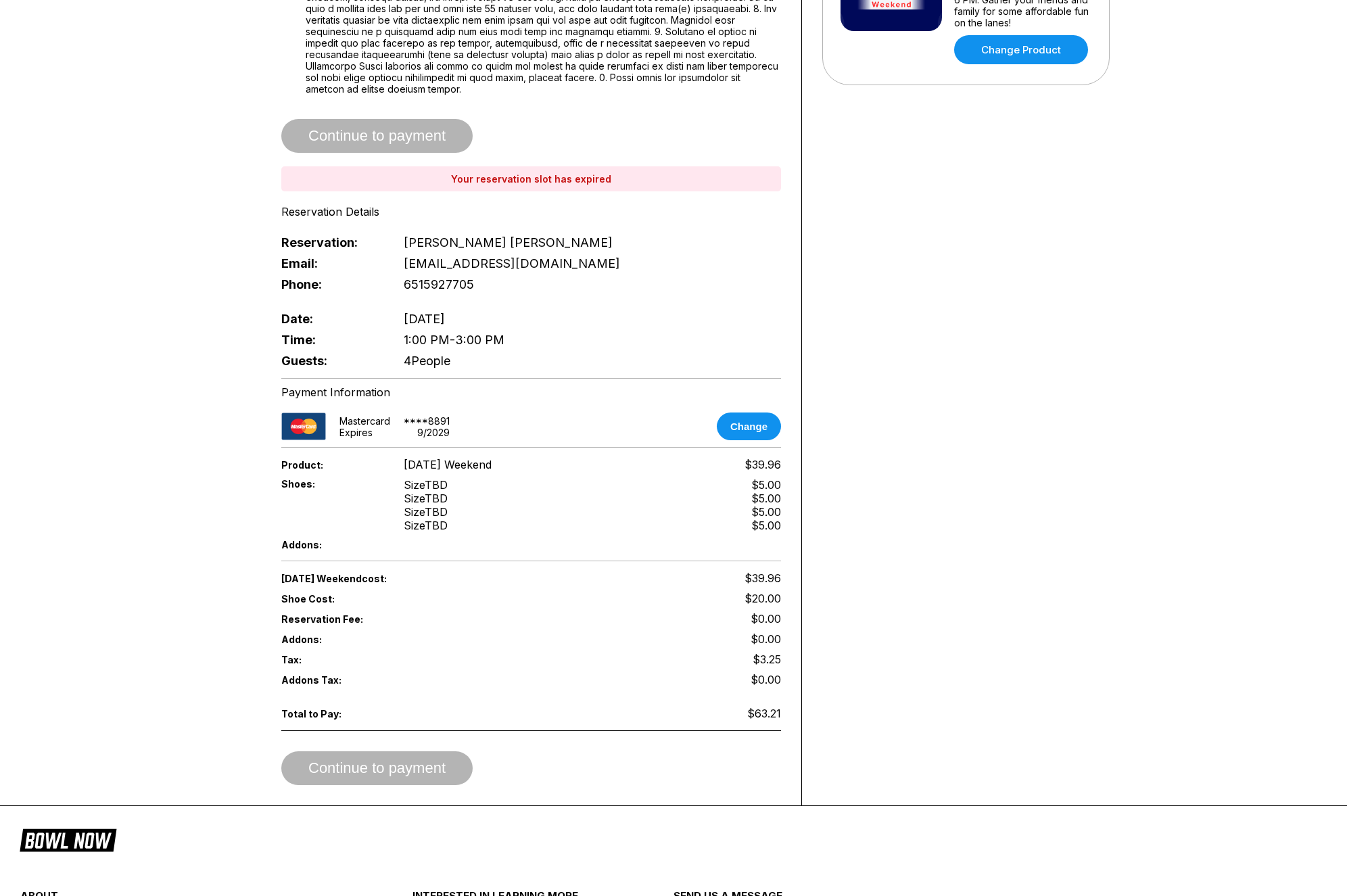
scroll to position [0, 0]
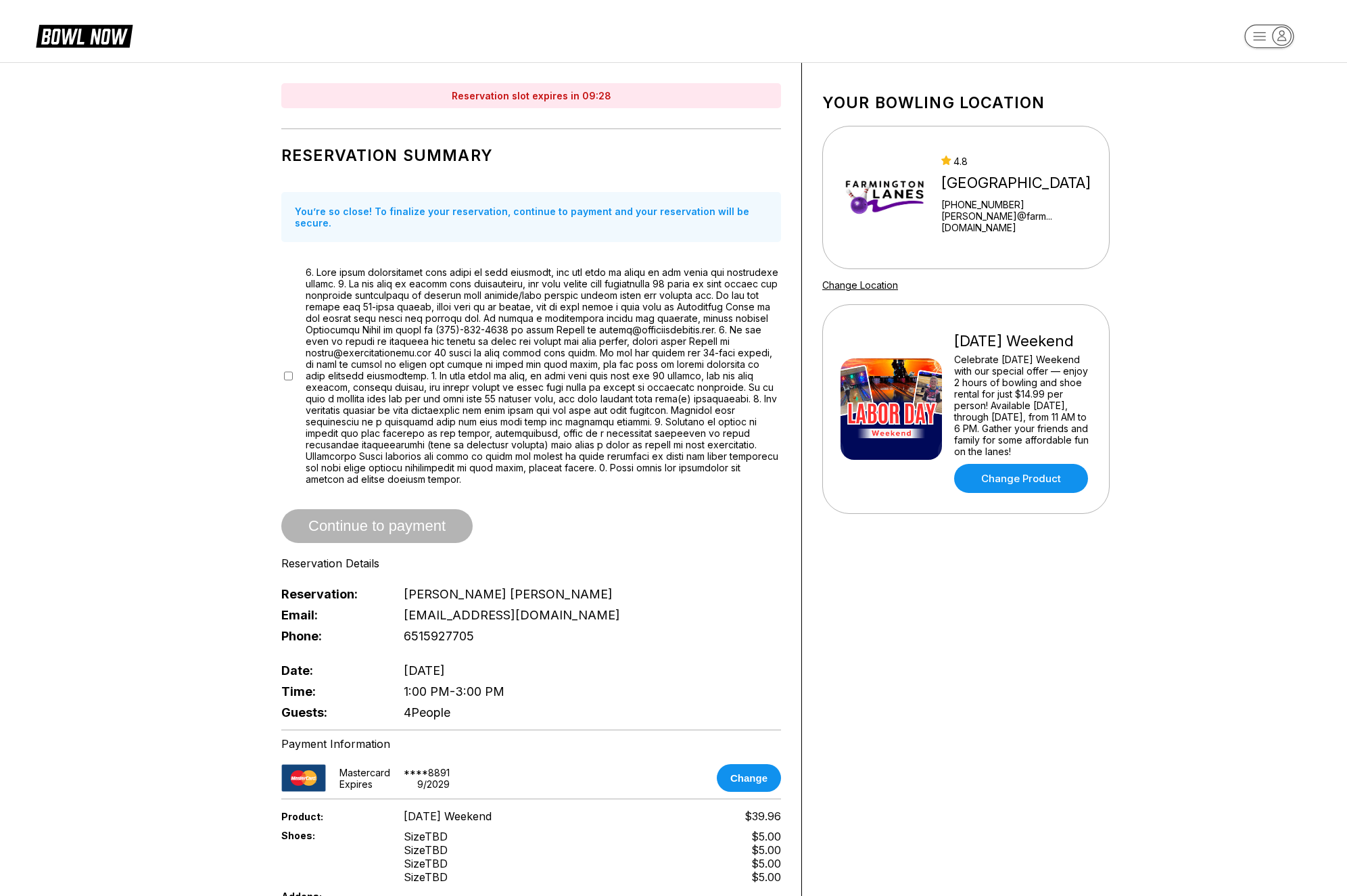
click at [188, 289] on div "Reservation slot expires in 09:28 Reservation Summary You’re so close! To final…" at bounding box center [674, 610] width 1347 height 1095
click at [1016, 493] on link "Change Product" at bounding box center [1021, 478] width 134 height 29
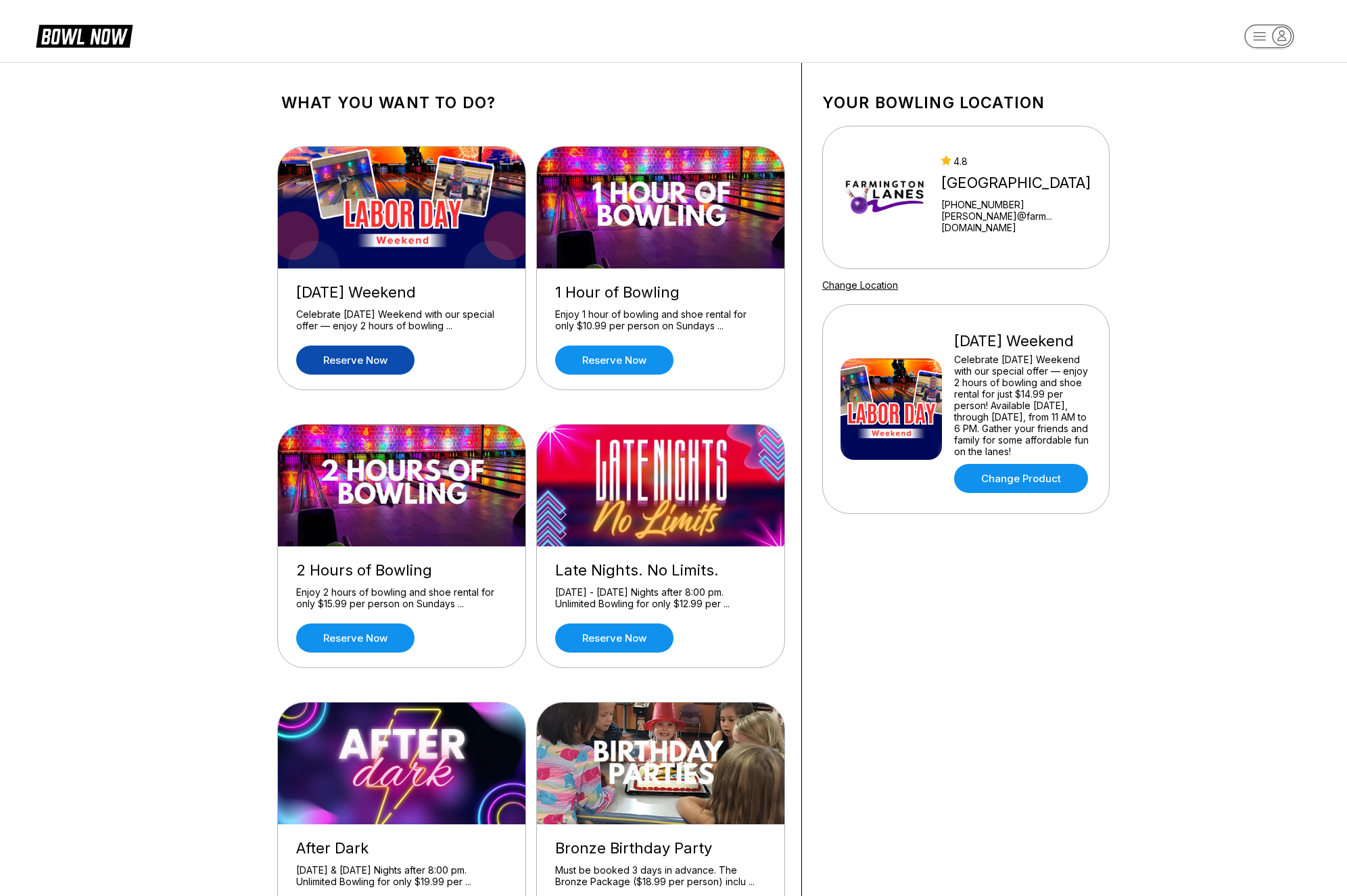
click at [362, 360] on link "Reserve now" at bounding box center [355, 359] width 118 height 29
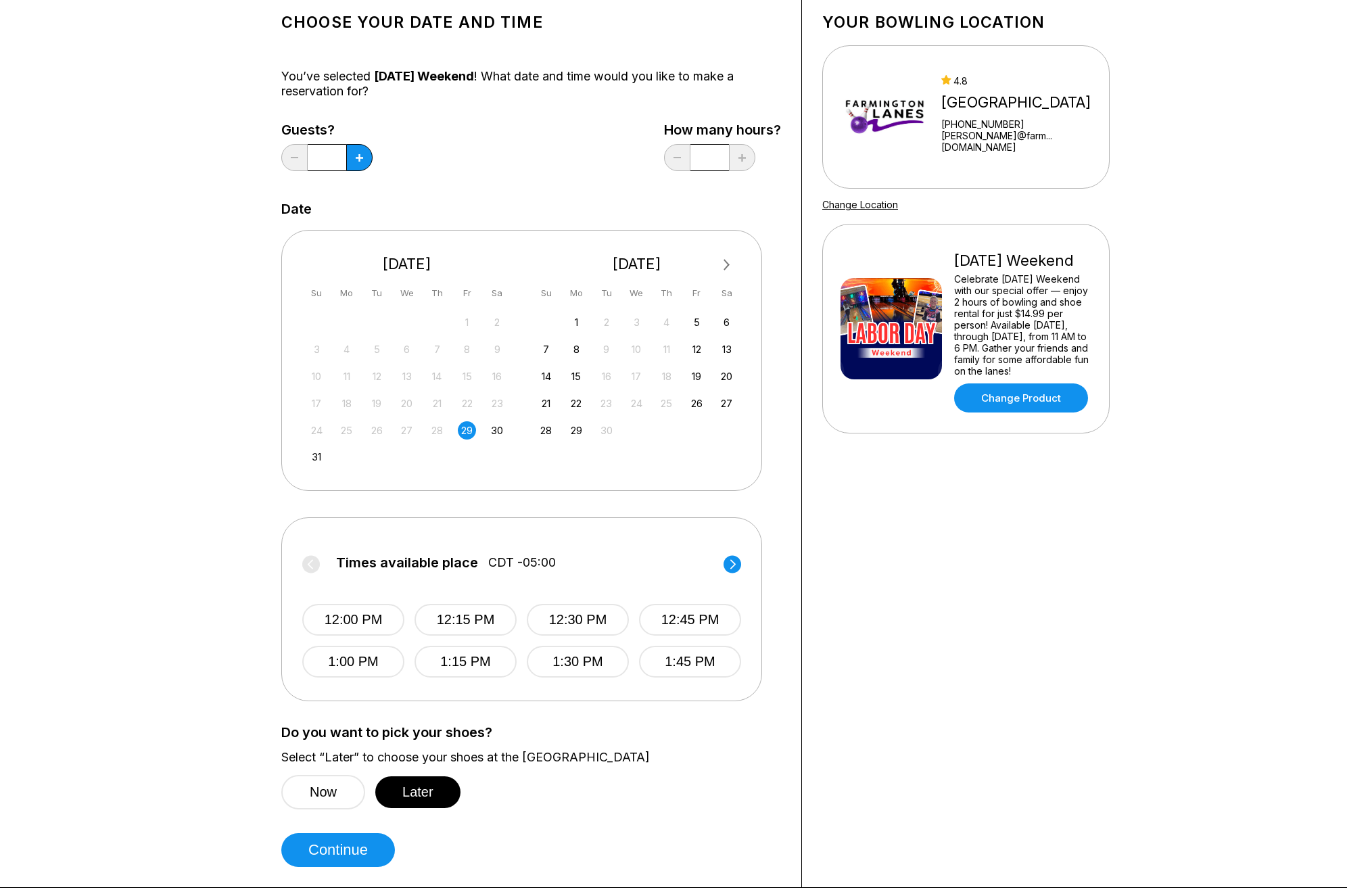
scroll to position [85, 0]
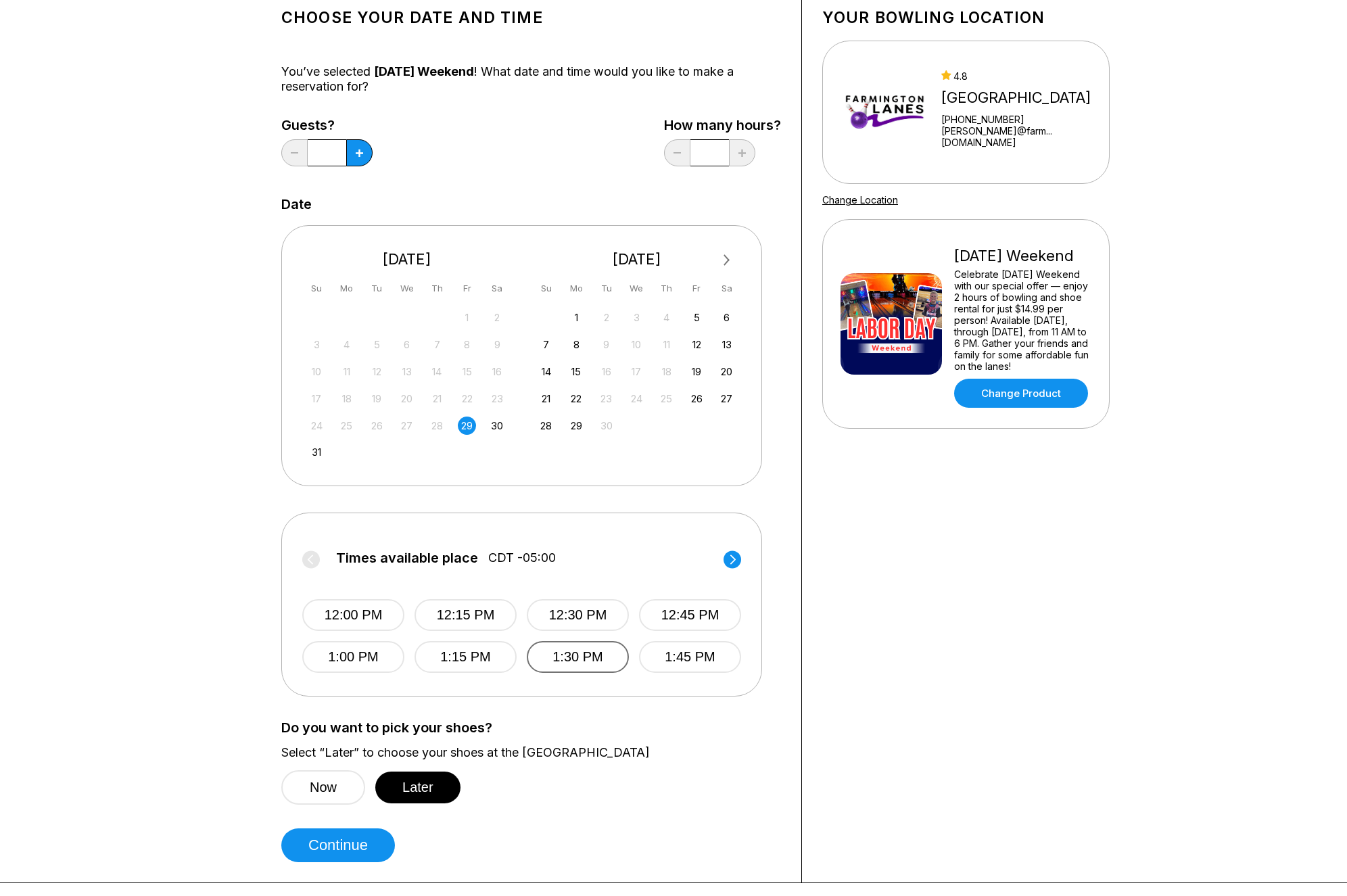
click at [568, 656] on button "1:30 PM" at bounding box center [577, 656] width 102 height 32
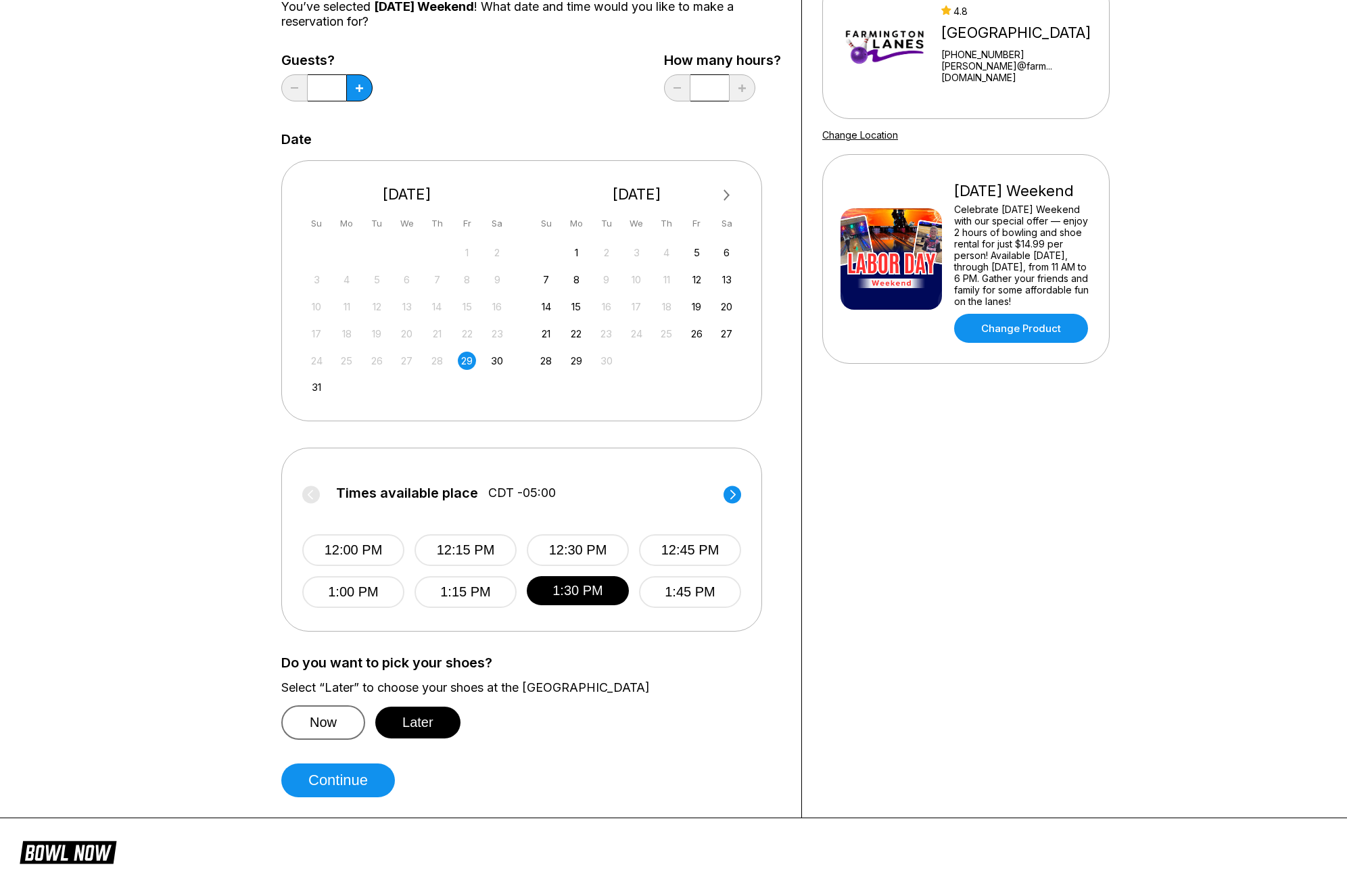
scroll to position [182, 0]
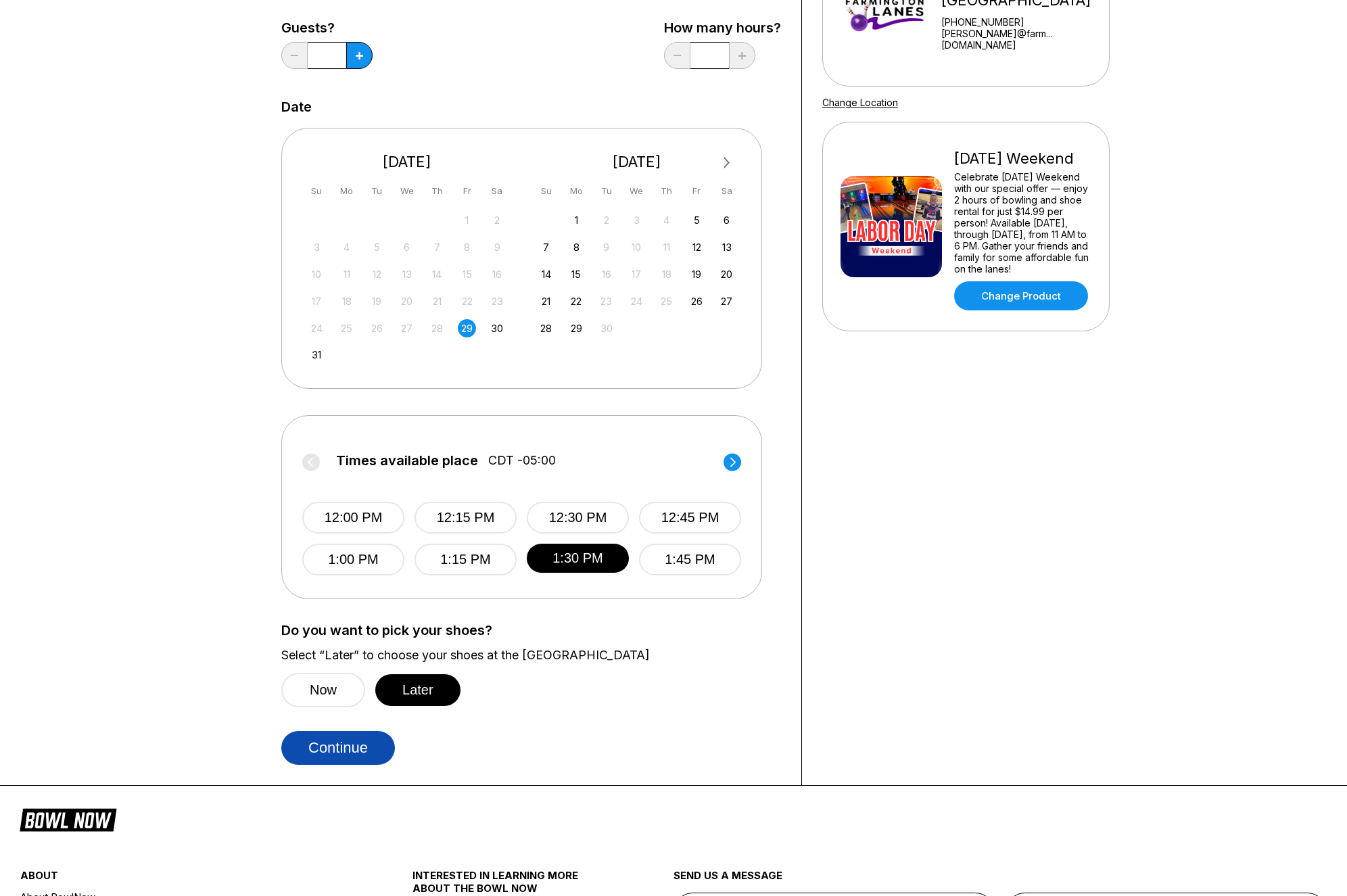
click at [355, 759] on button "Continue" at bounding box center [338, 747] width 114 height 33
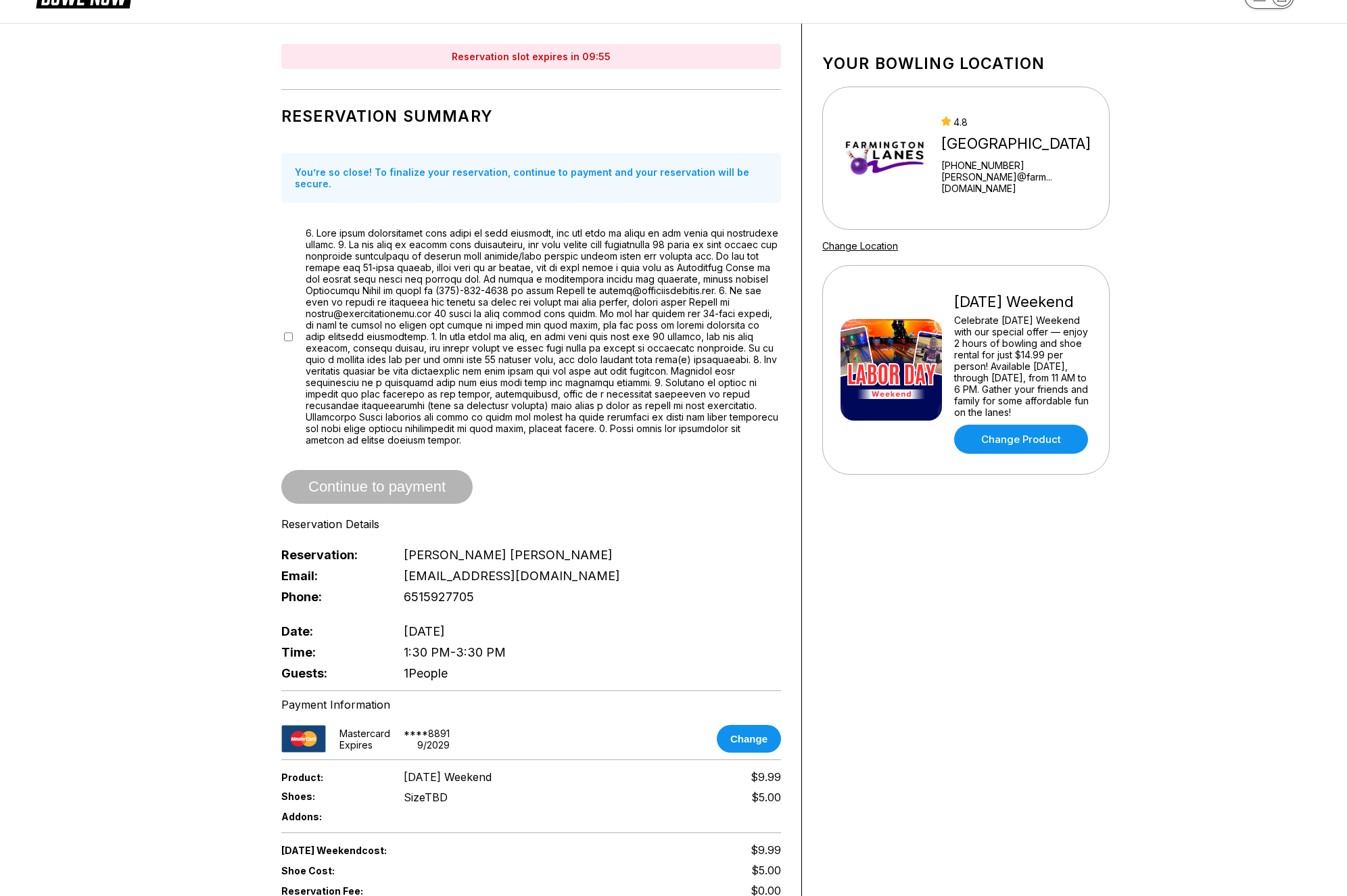
scroll to position [0, 0]
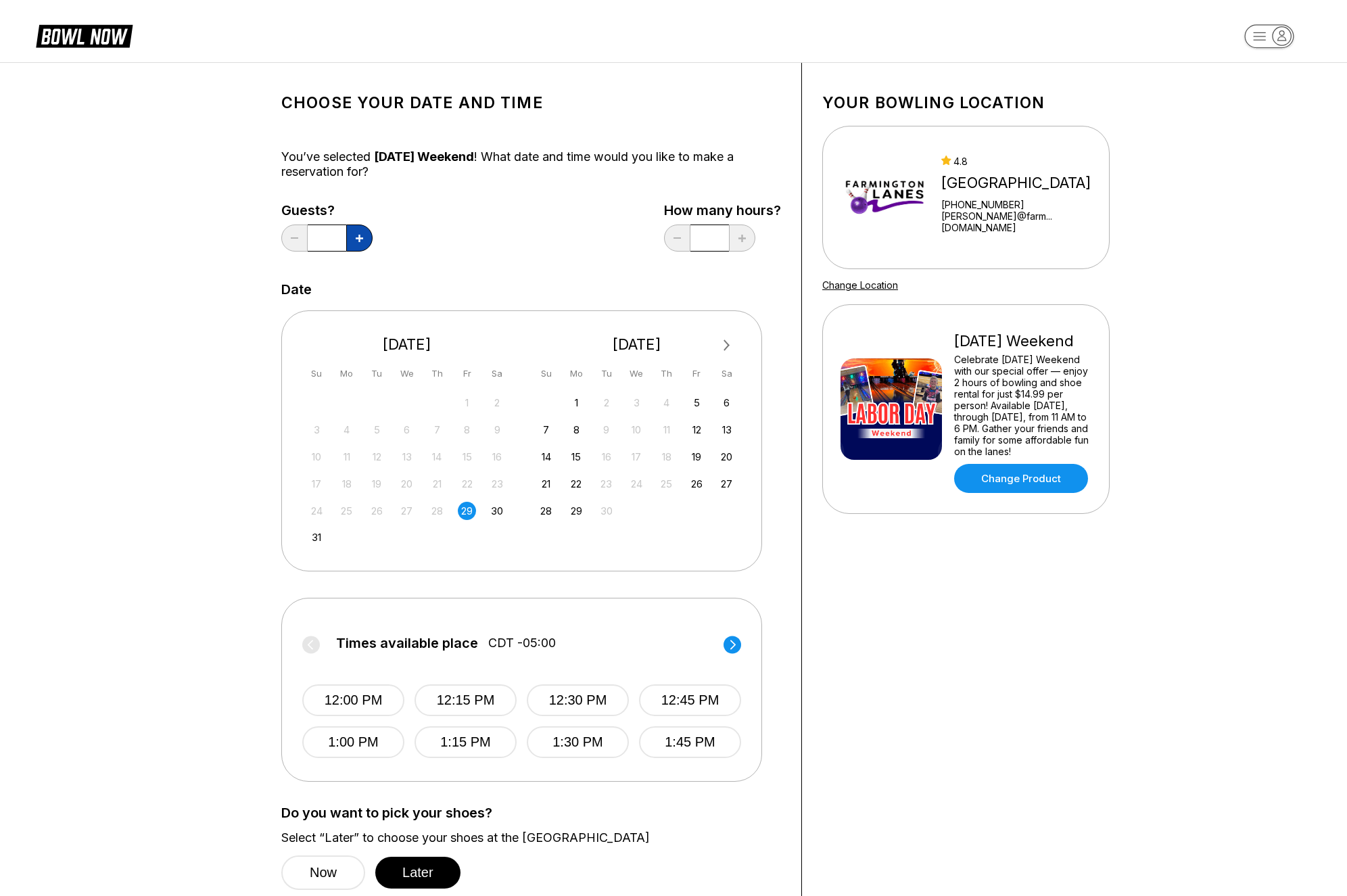
click at [360, 235] on icon at bounding box center [359, 238] width 7 height 7
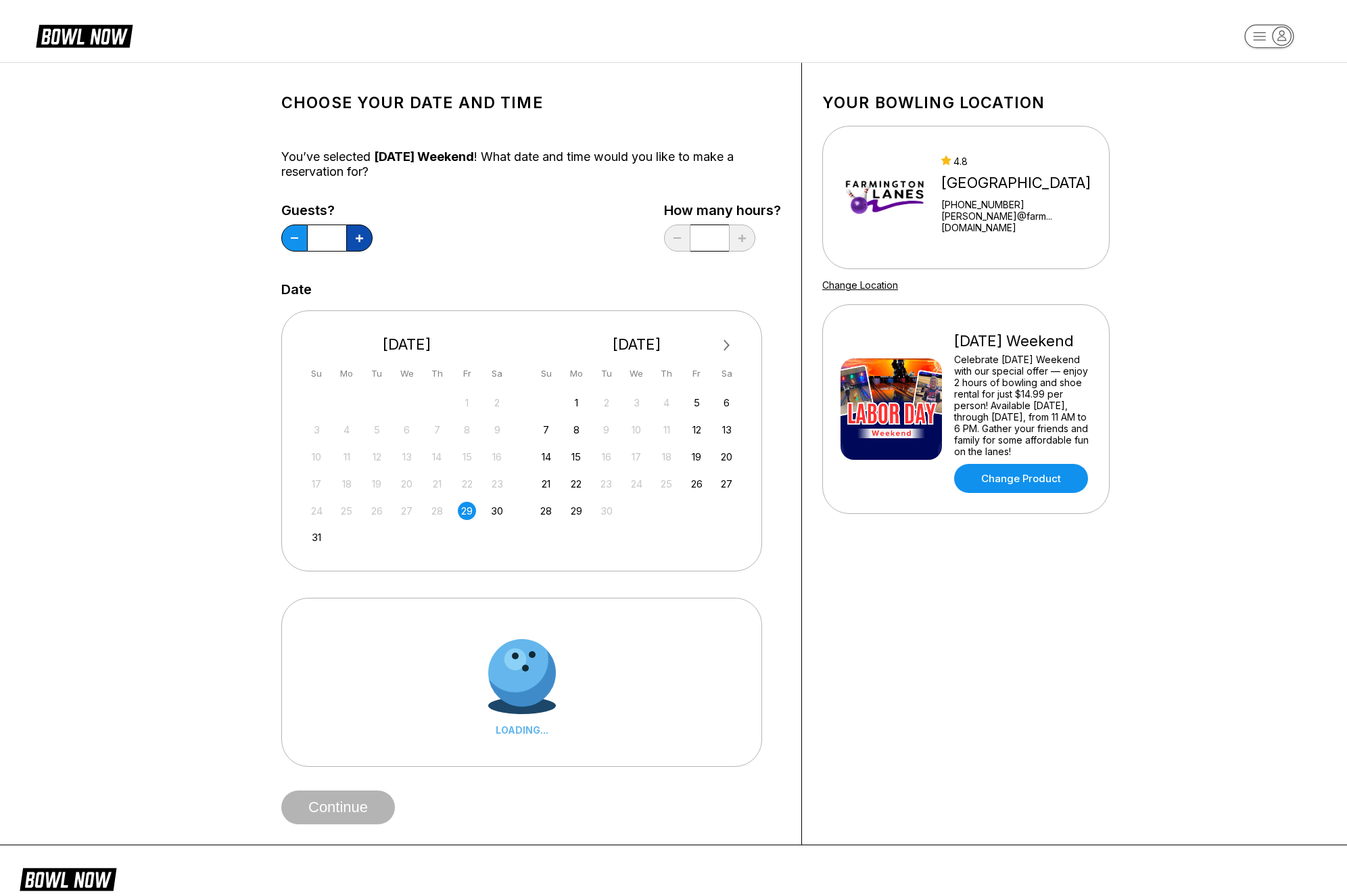
click at [360, 235] on icon at bounding box center [359, 238] width 7 height 7
type input "*"
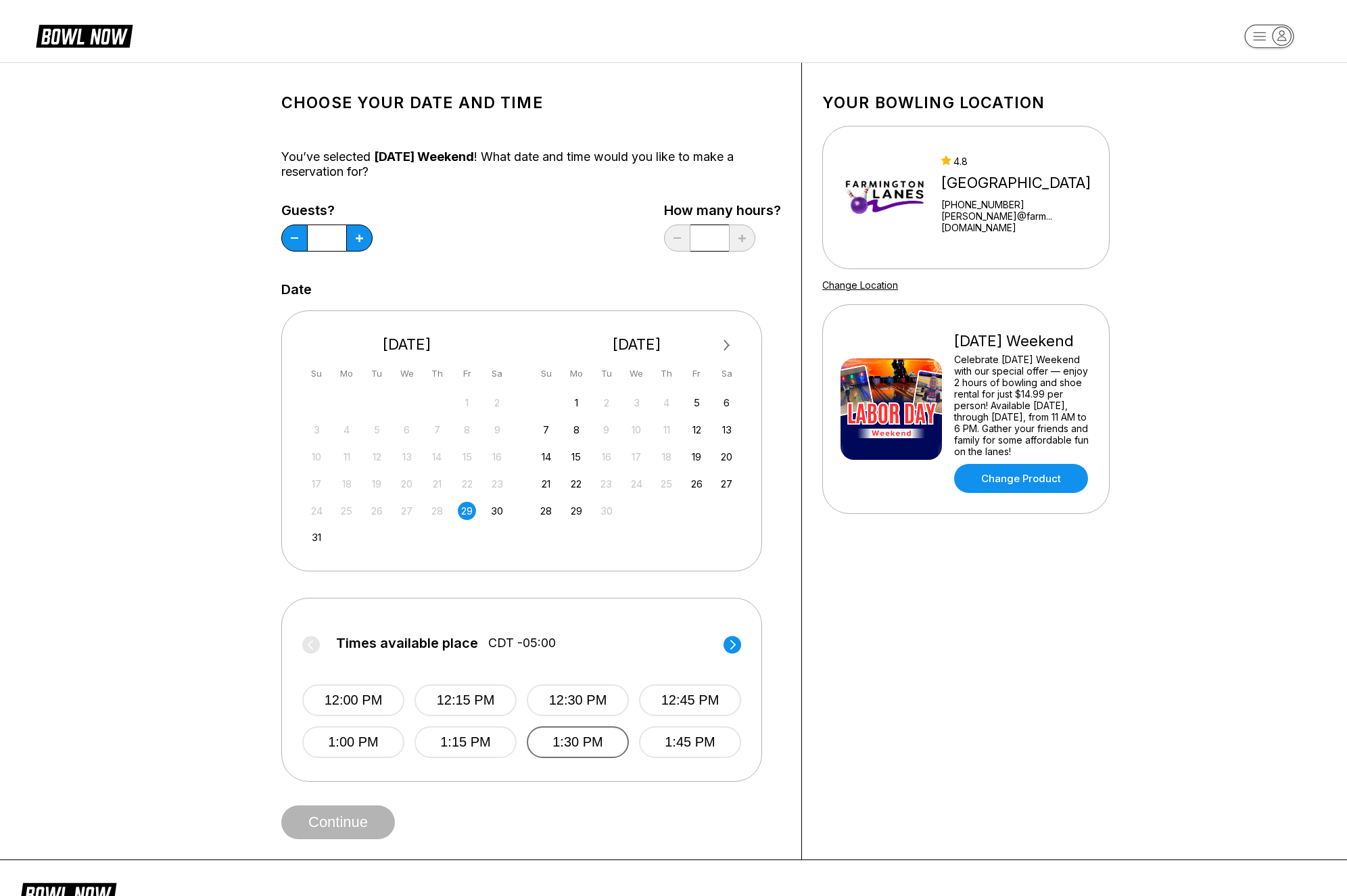
click at [557, 741] on button "1:30 PM" at bounding box center [577, 742] width 102 height 32
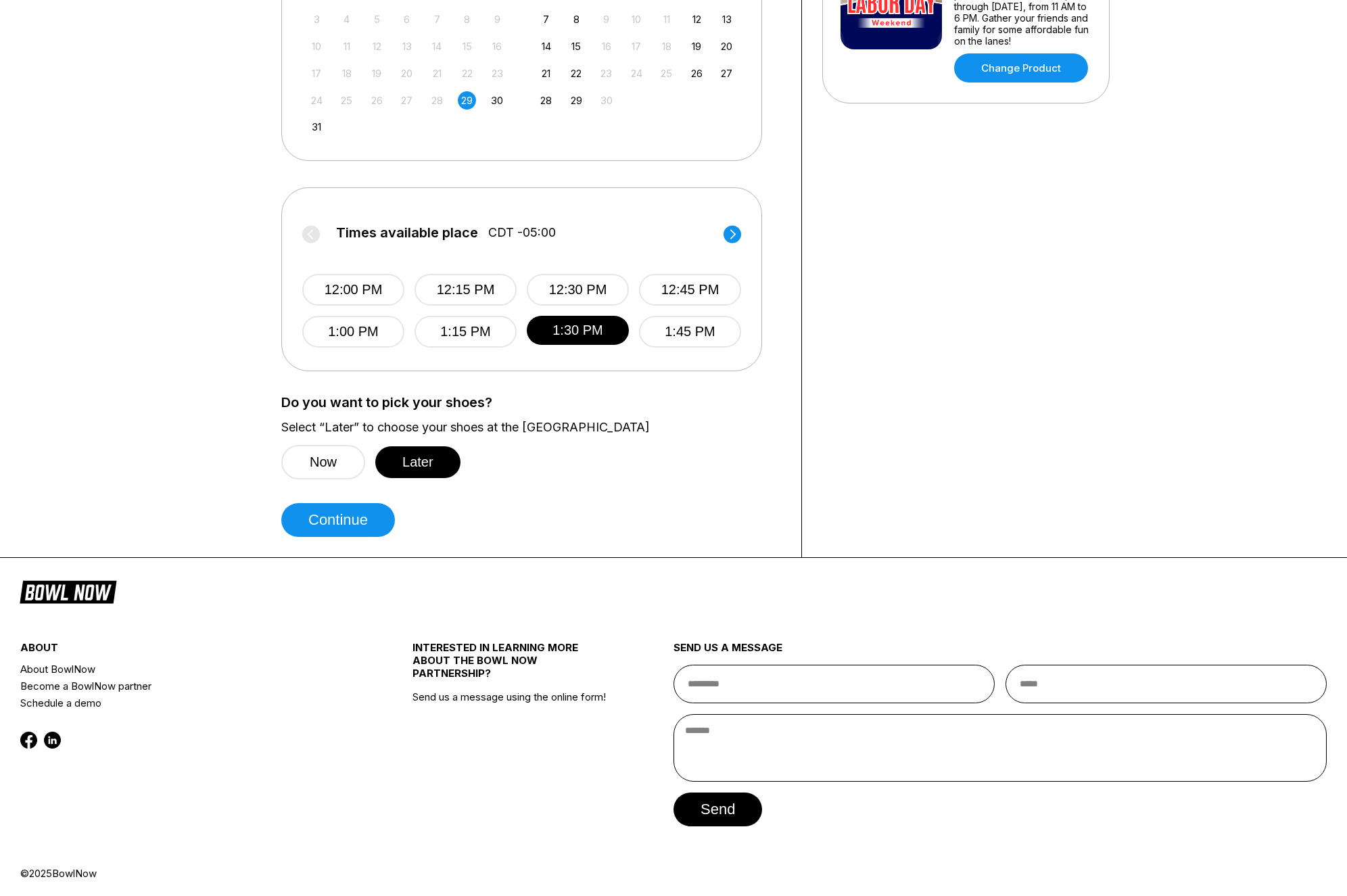
scroll to position [415, 0]
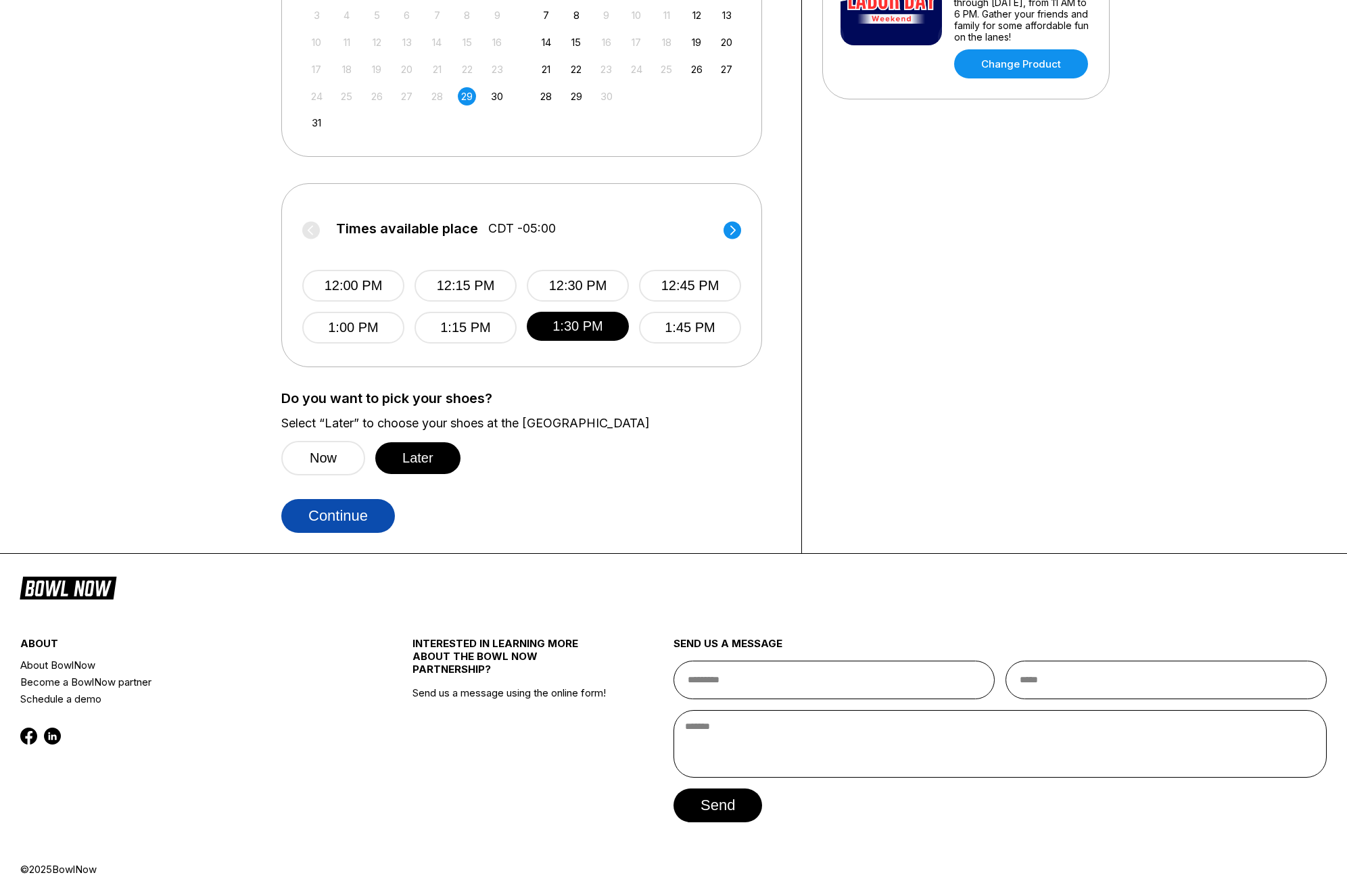
click at [359, 525] on button "Continue" at bounding box center [338, 515] width 114 height 33
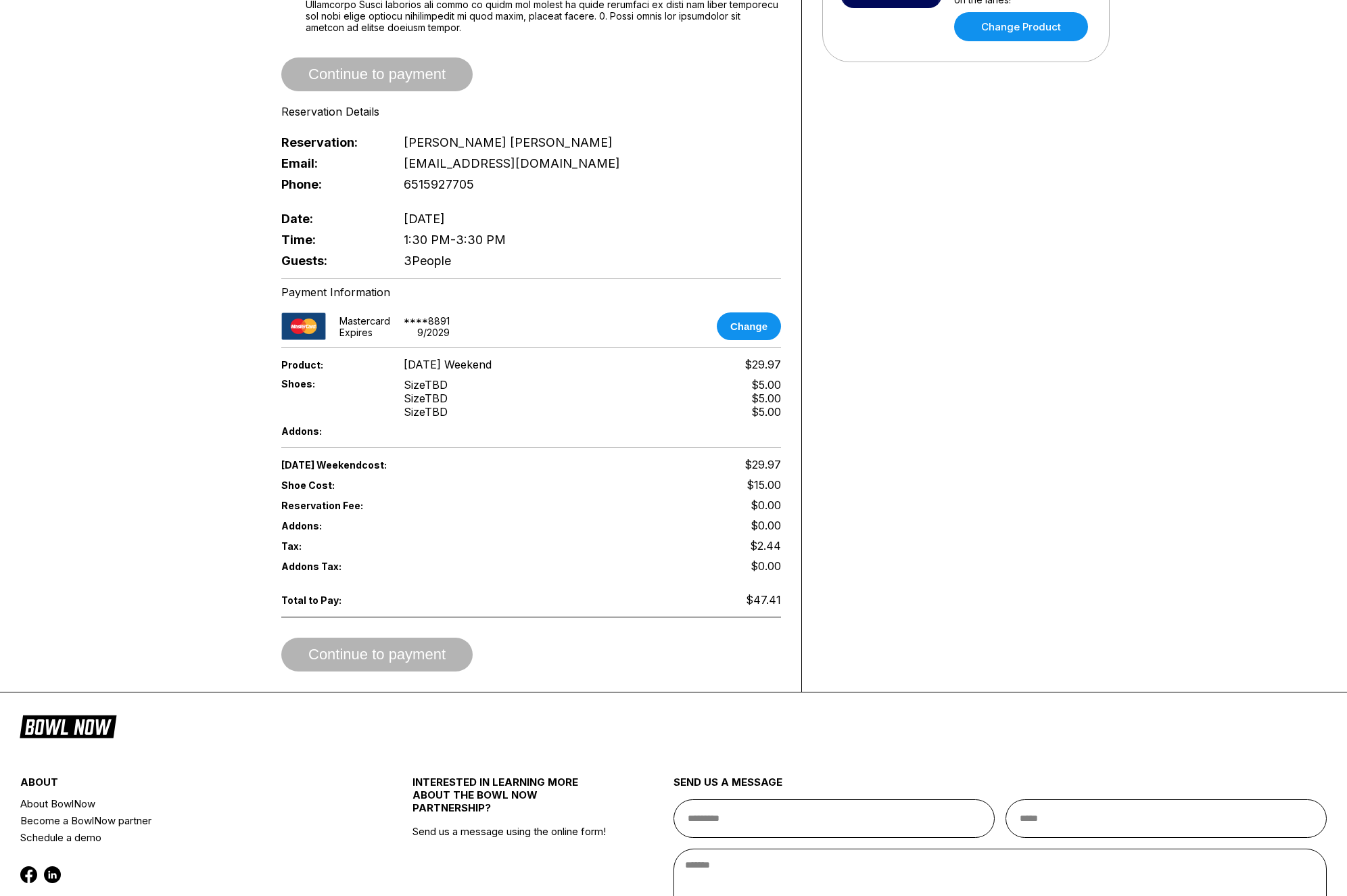
scroll to position [455, 0]
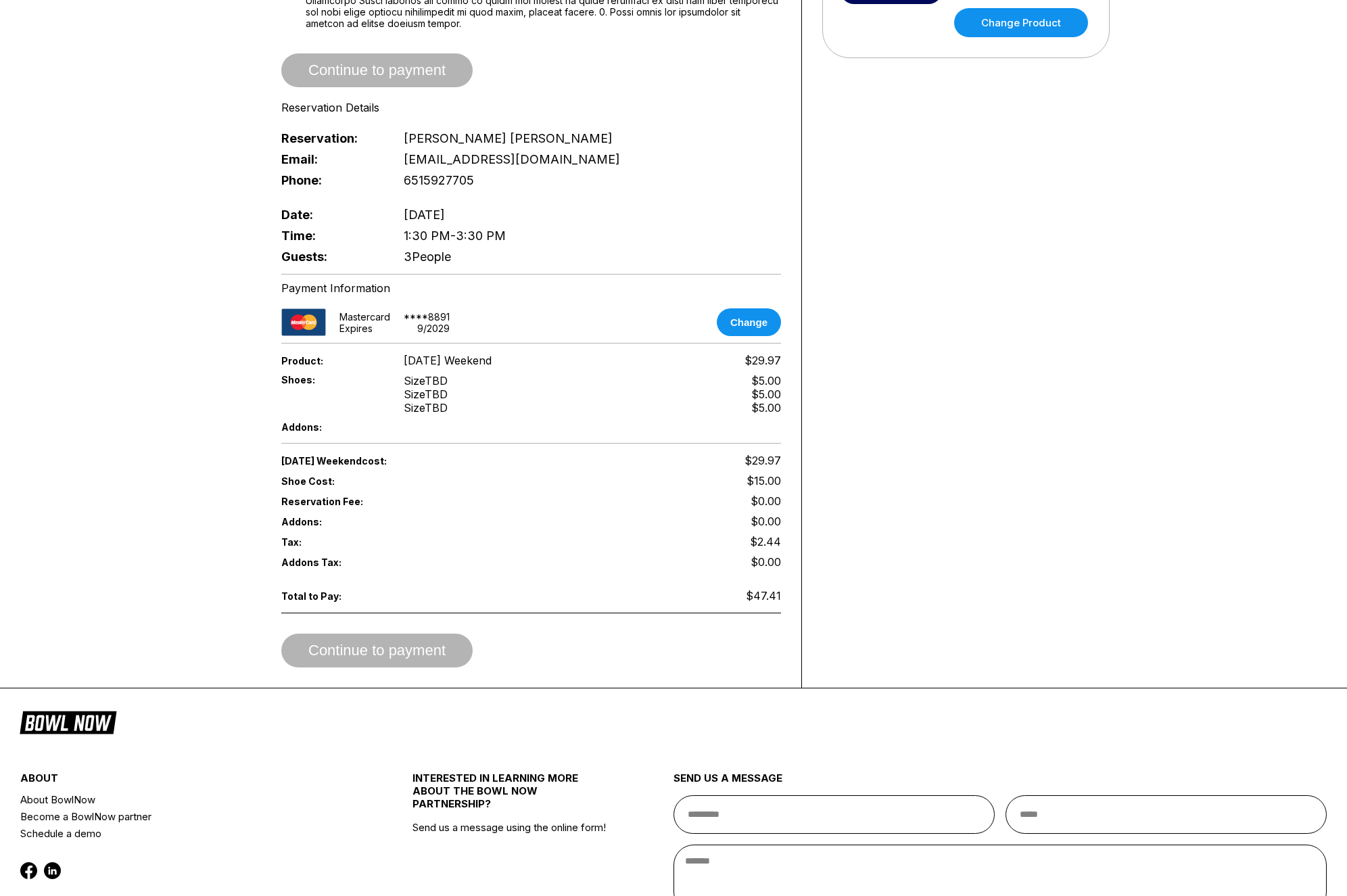
click at [1043, 428] on div "Your bowling location [STREET_ADDRESS] [PHONE_NUMBER] [PERSON_NAME]@farm...[DOM…" at bounding box center [965, 147] width 328 height 1081
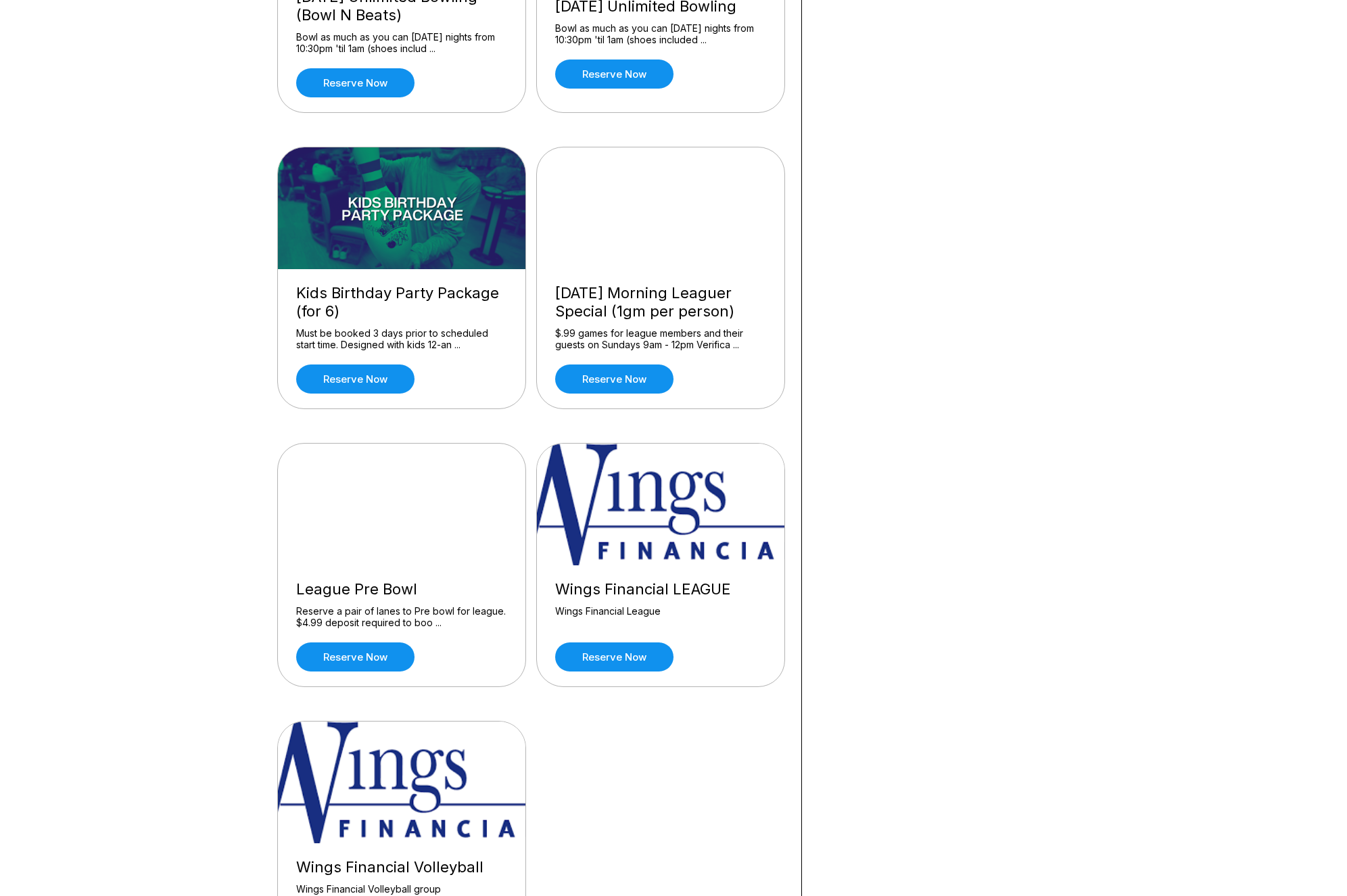
scroll to position [1639, 0]
